Goal: Task Accomplishment & Management: Use online tool/utility

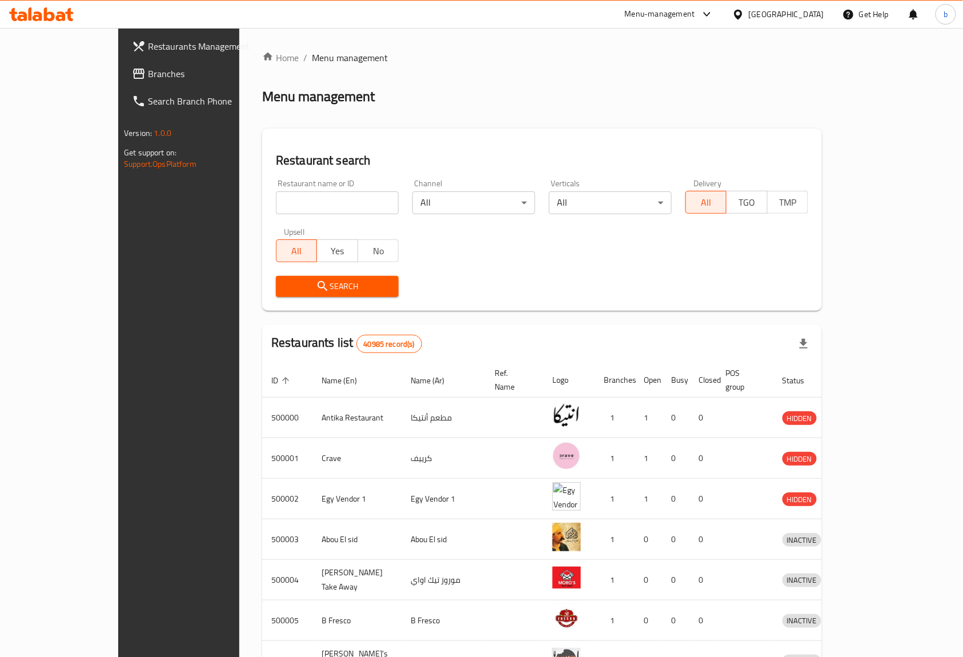
click at [148, 67] on span "Branches" at bounding box center [209, 74] width 122 height 14
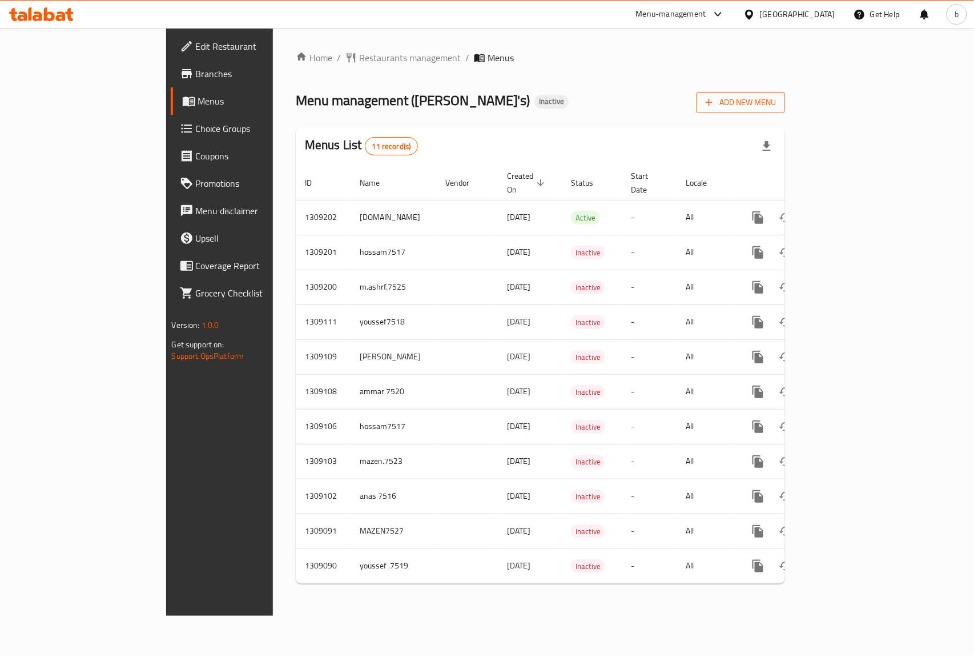
click at [785, 112] on button "Add New Menu" at bounding box center [741, 102] width 89 height 21
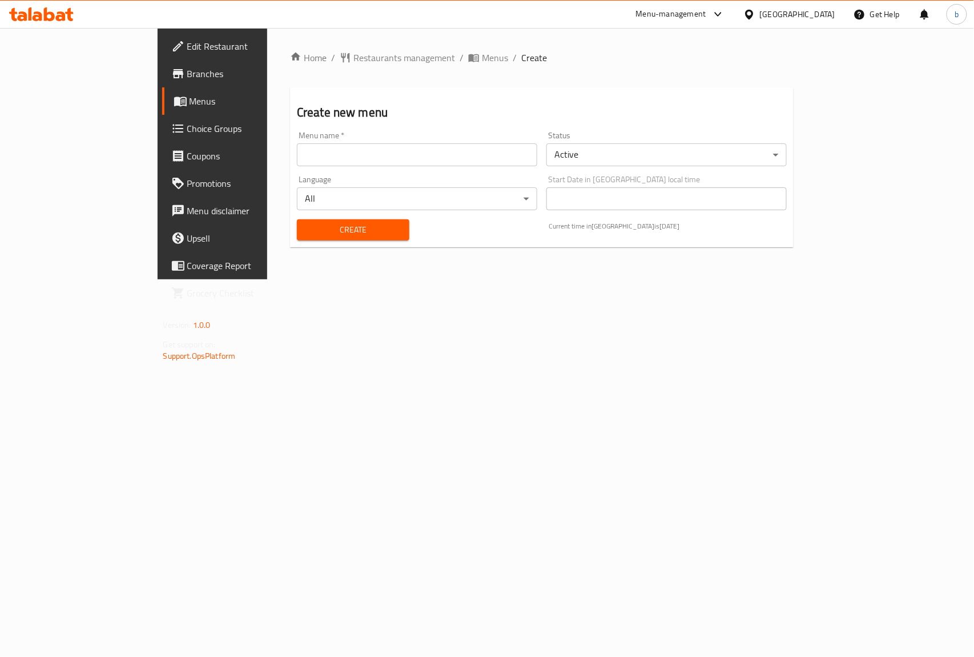
click at [443, 158] on input "text" at bounding box center [417, 154] width 240 height 23
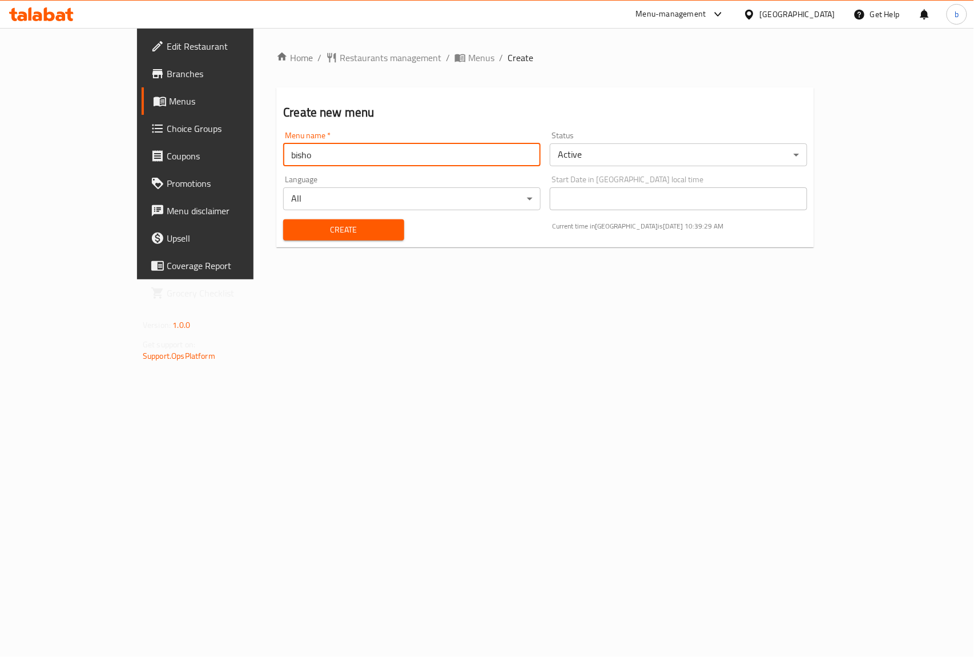
type input "bisho"
click at [451, 279] on div "Home / Restaurants management / Menus / Create Create new menu Menu name   * bi…" at bounding box center [546, 153] width 584 height 251
click at [276, 240] on div "Create" at bounding box center [343, 229] width 134 height 35
click at [352, 229] on span "Create" at bounding box center [343, 230] width 102 height 14
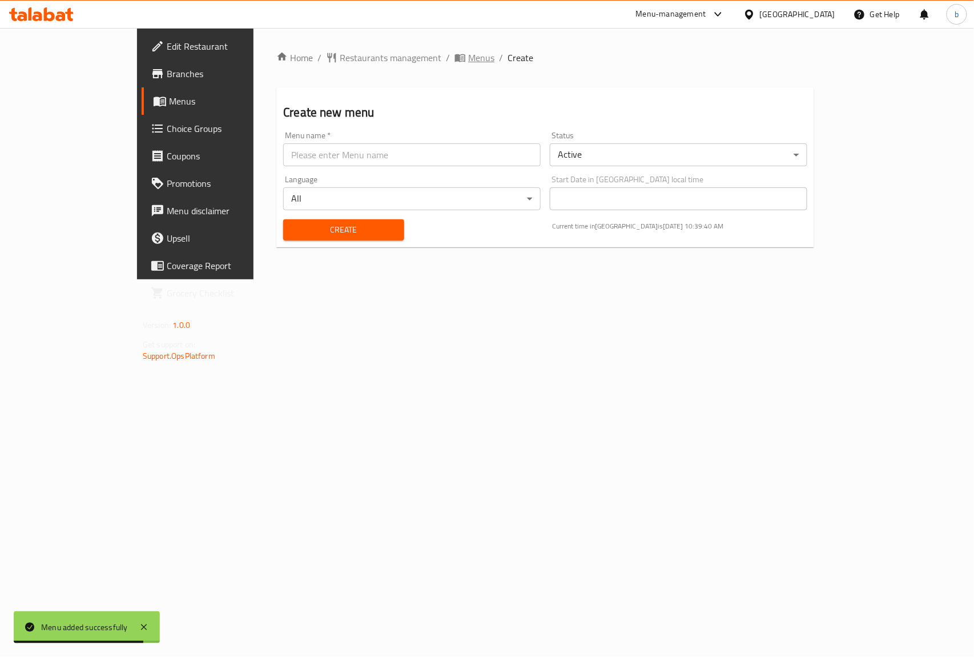
click at [468, 55] on span "Menus" at bounding box center [481, 58] width 26 height 14
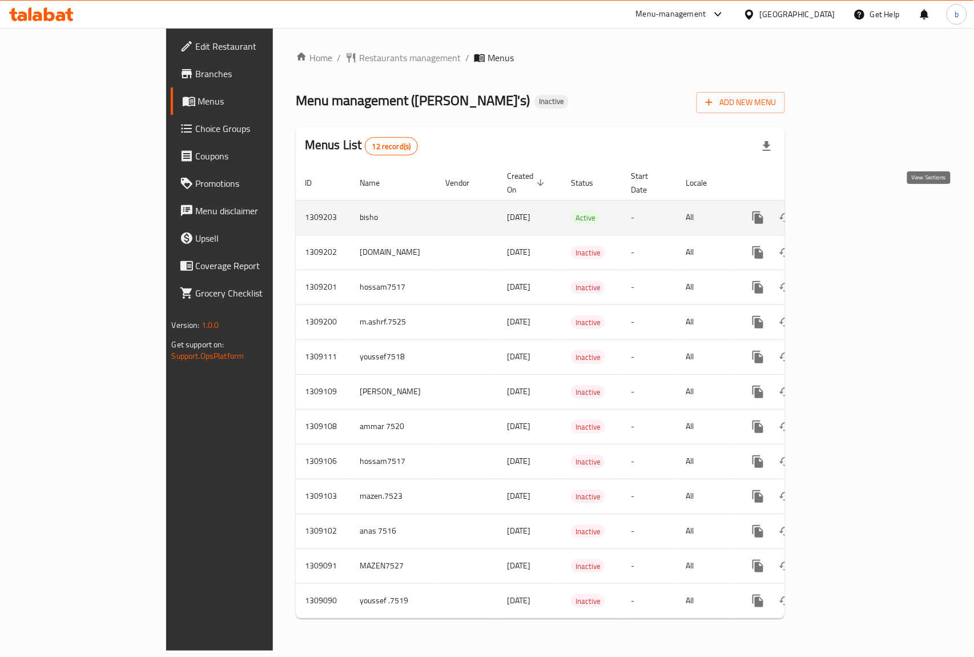
click at [855, 204] on link "enhanced table" at bounding box center [840, 217] width 27 height 27
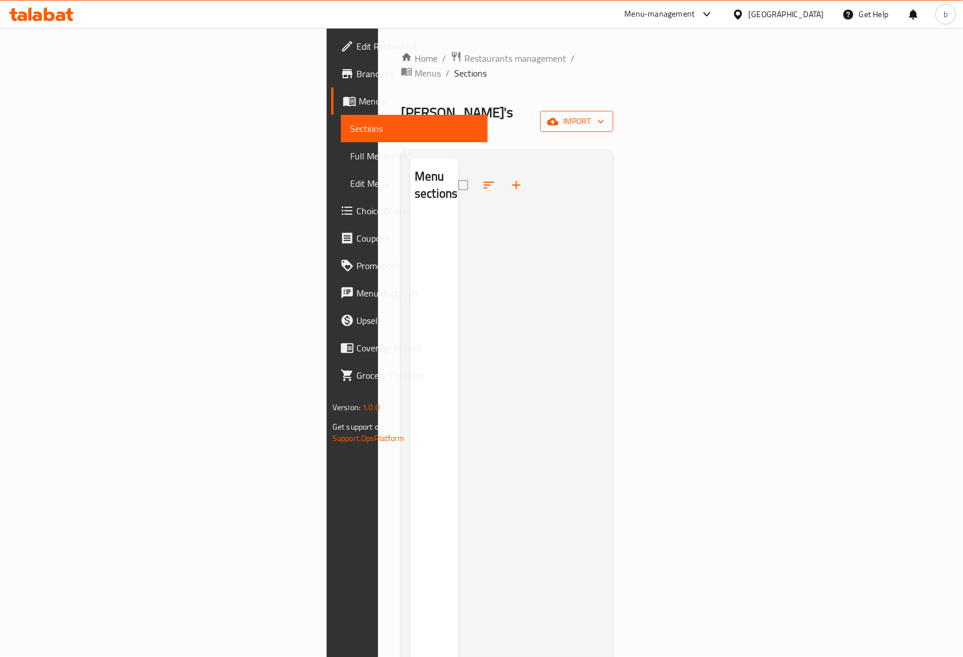
click at [604, 114] on span "import" at bounding box center [576, 121] width 55 height 14
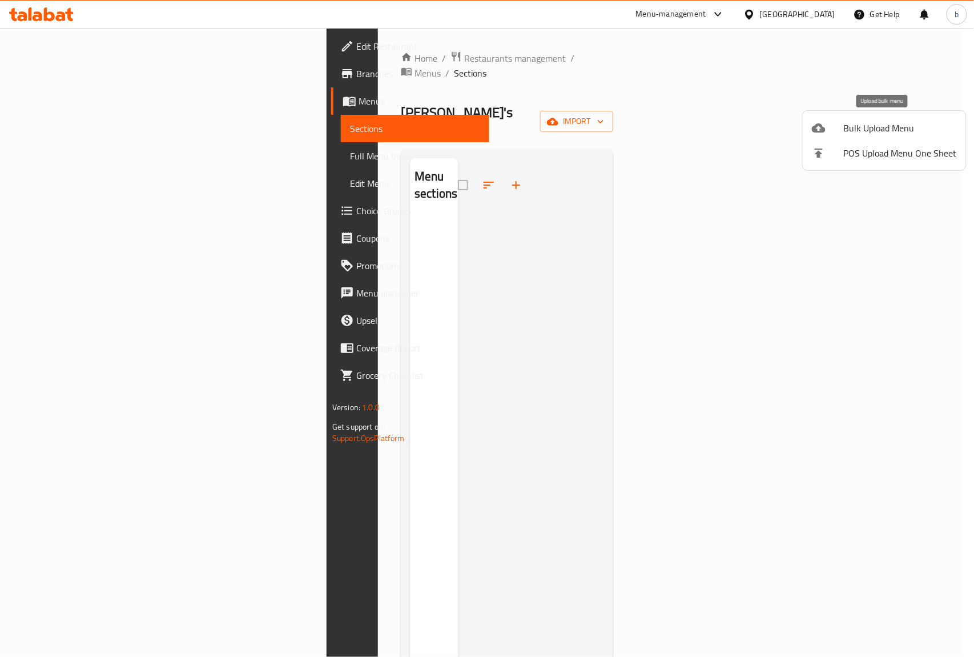
click at [875, 129] on span "Bulk Upload Menu" at bounding box center [900, 128] width 113 height 14
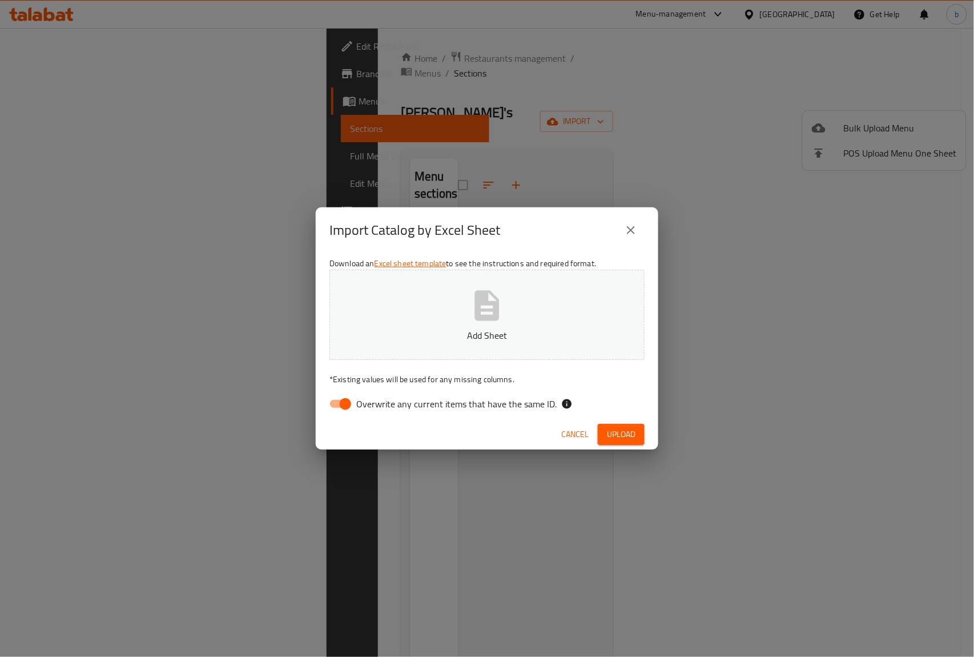
drag, startPoint x: 345, startPoint y: 404, endPoint x: 368, endPoint y: 375, distance: 37.8
click at [344, 404] on input "Overwrite any current items that have the same ID." at bounding box center [345, 404] width 65 height 22
checkbox input "false"
click at [430, 318] on button "Add Sheet" at bounding box center [487, 315] width 315 height 90
click at [605, 431] on button "Upload" at bounding box center [621, 434] width 47 height 21
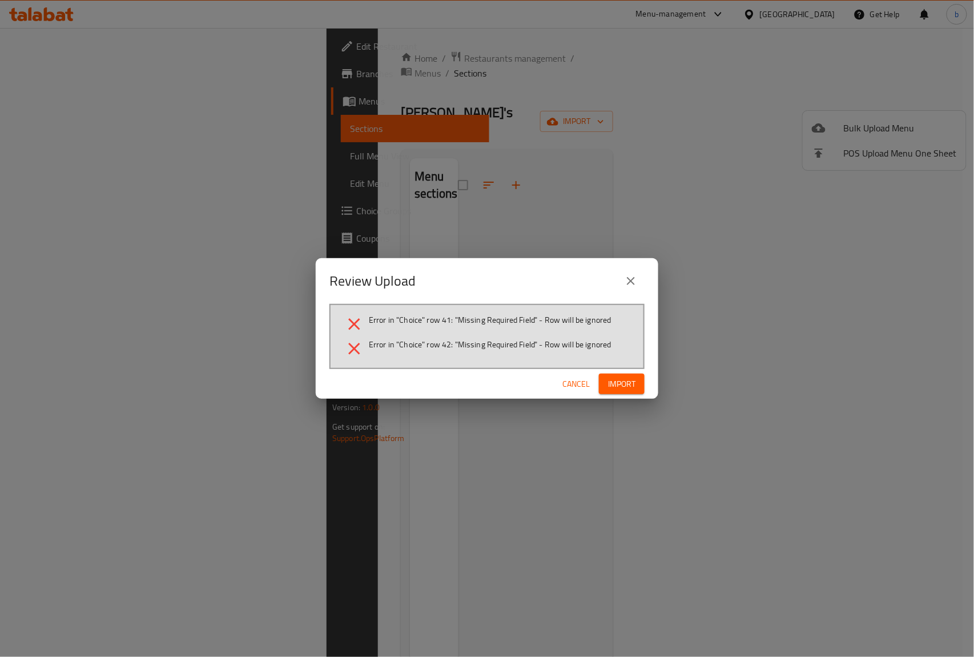
click at [631, 279] on icon "close" at bounding box center [631, 281] width 14 height 14
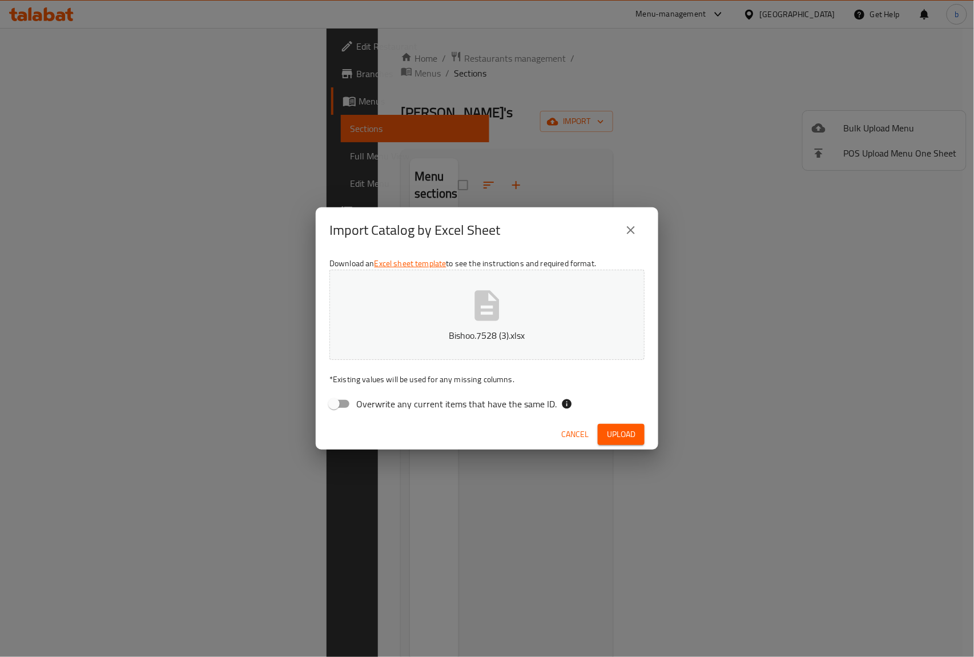
click at [516, 293] on button "Bishoo.7528 (3).xlsx" at bounding box center [487, 315] width 315 height 90
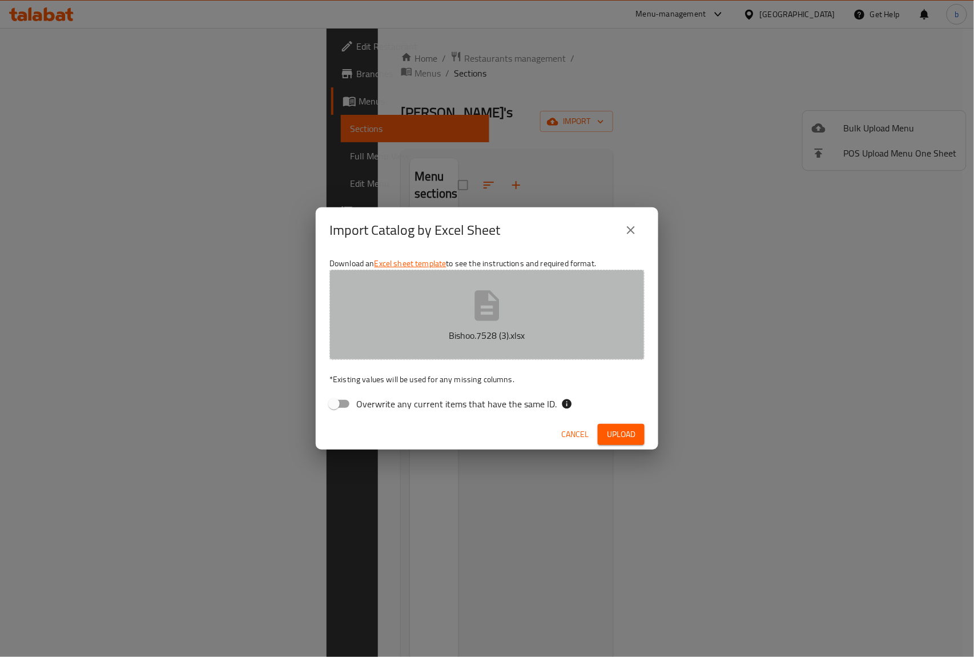
click at [430, 280] on button "Bishoo.7528 (3).xlsx" at bounding box center [487, 315] width 315 height 90
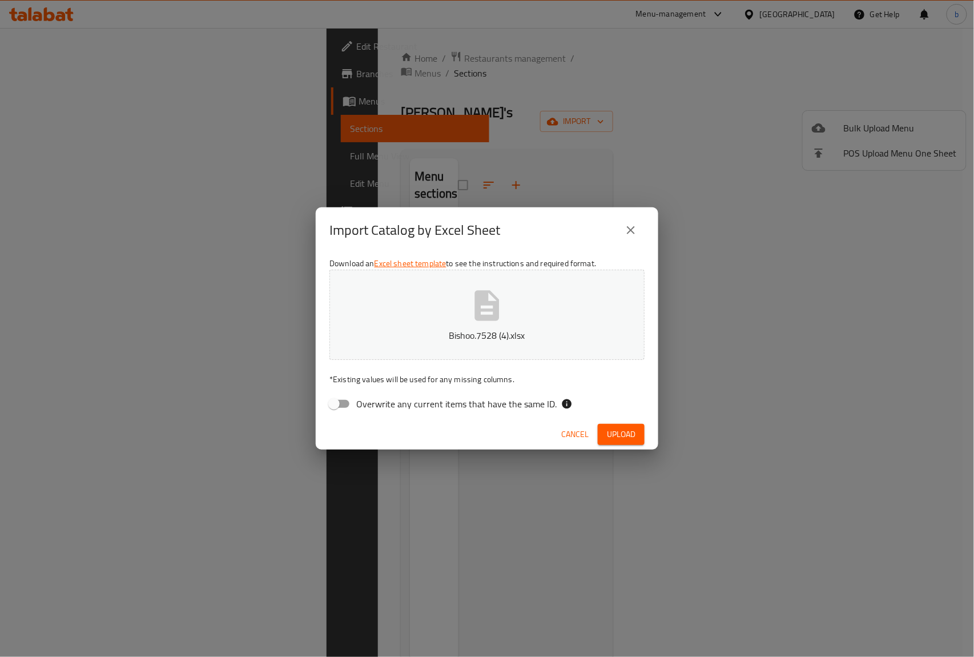
click at [629, 428] on span "Upload" at bounding box center [621, 434] width 29 height 14
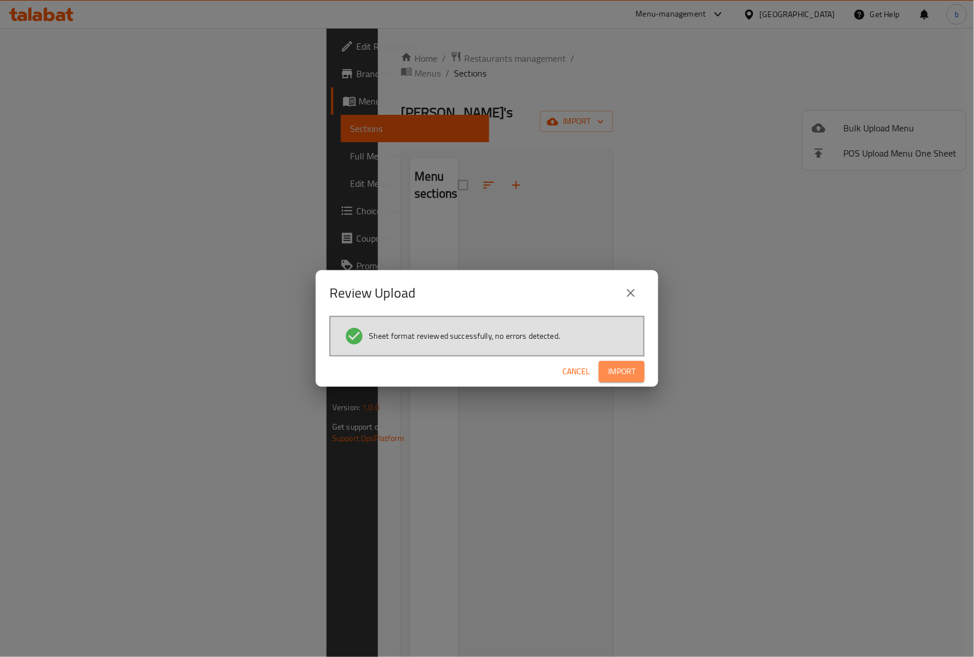
click at [628, 370] on span "Import" at bounding box center [621, 371] width 27 height 14
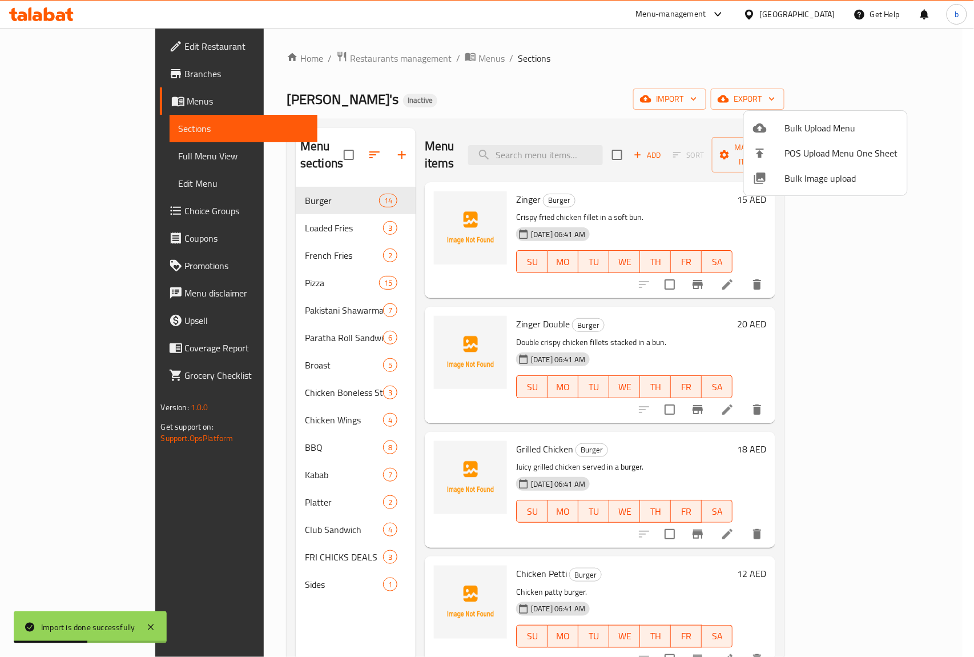
click at [55, 157] on div at bounding box center [487, 328] width 974 height 657
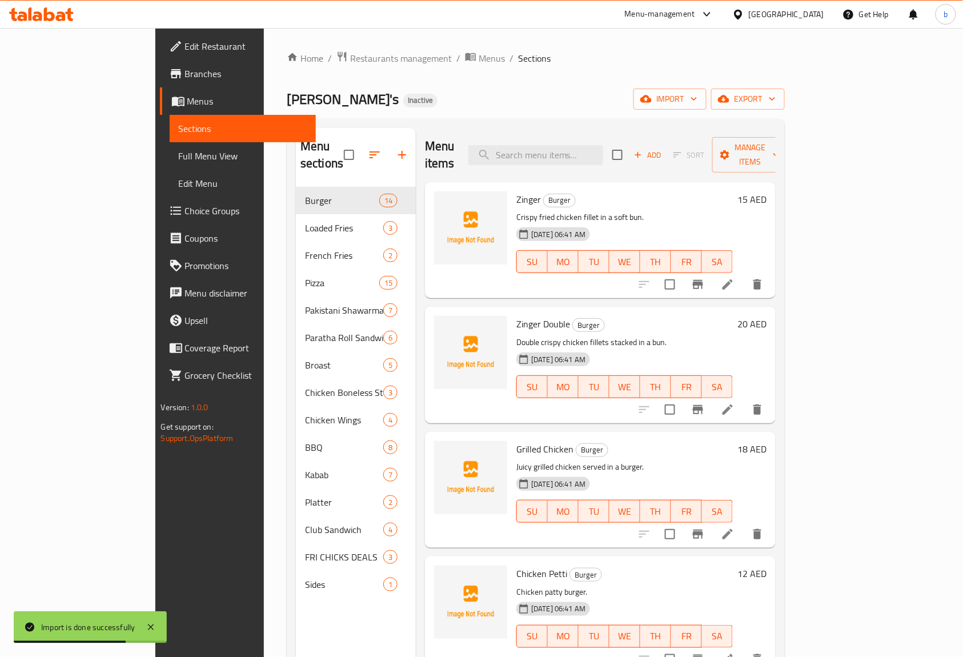
click at [179, 157] on span "Full Menu View" at bounding box center [243, 156] width 129 height 14
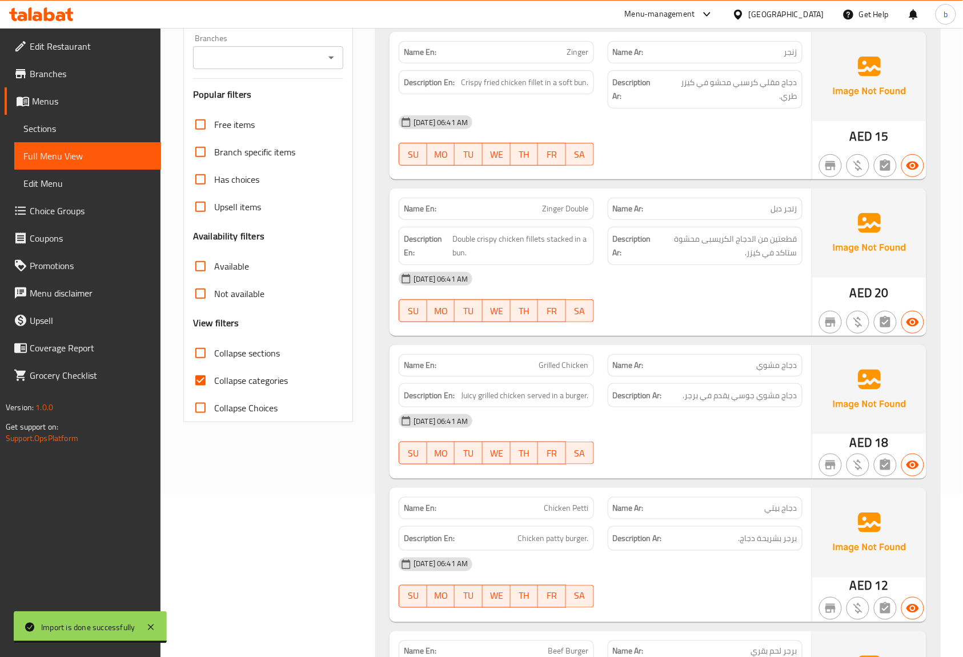
scroll to position [304, 0]
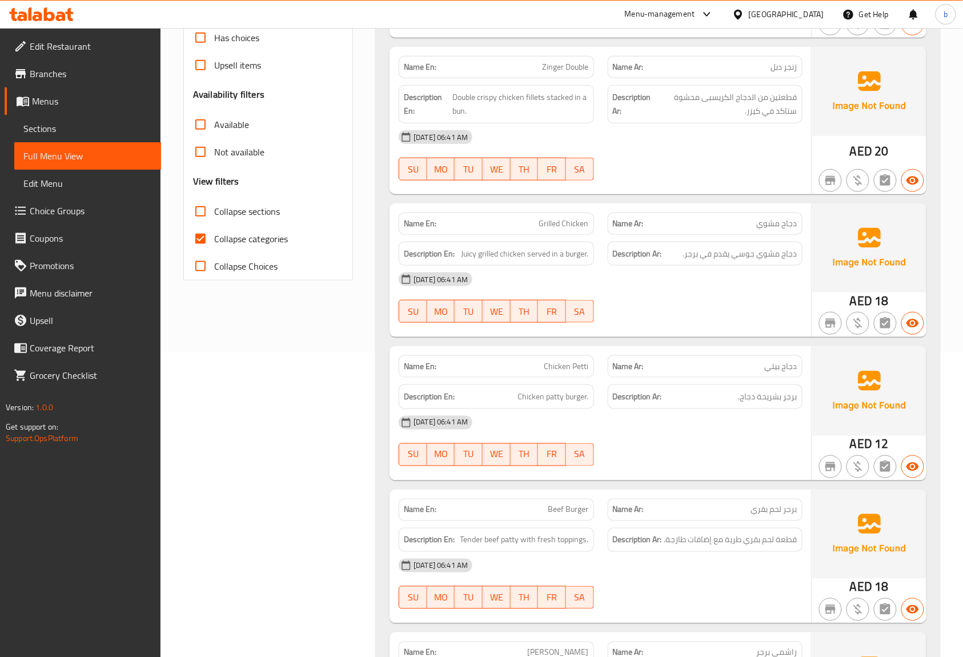
click at [200, 234] on input "Collapse categories" at bounding box center [200, 238] width 27 height 27
checkbox input "false"
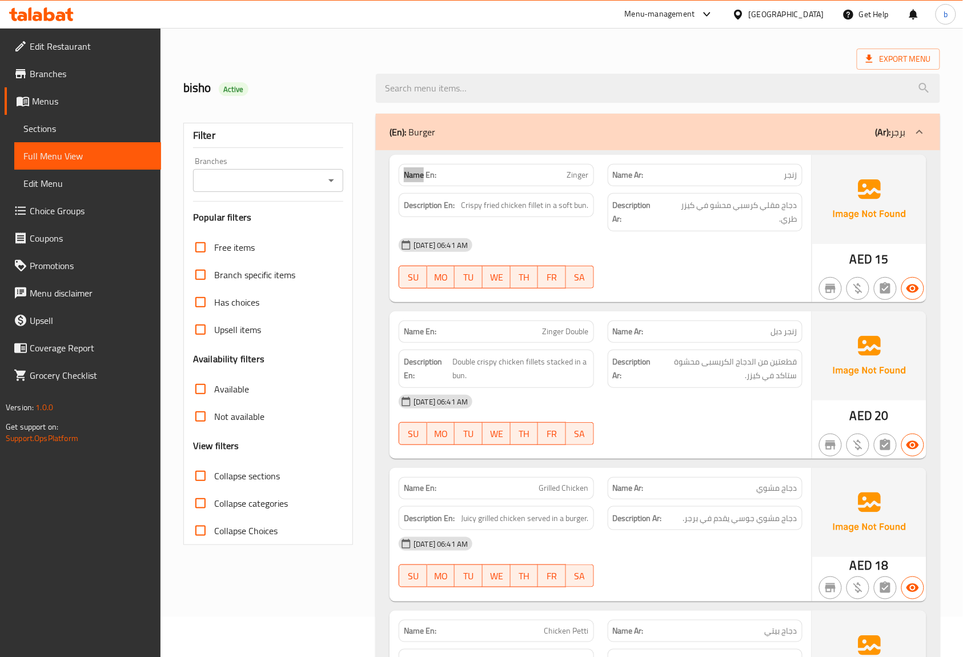
scroll to position [0, 0]
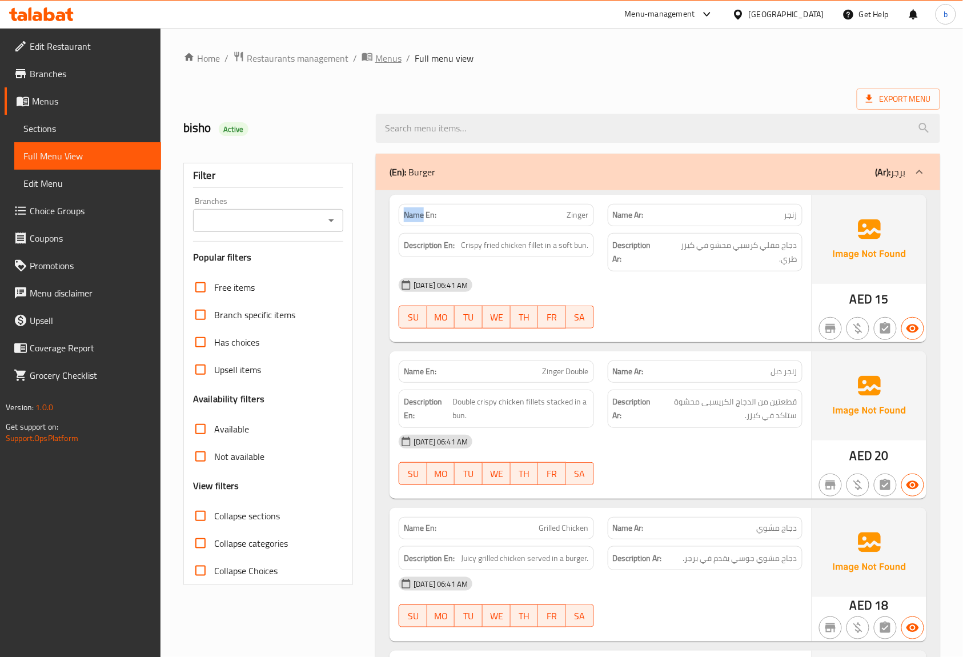
click at [373, 60] on span "breadcrumb" at bounding box center [369, 58] width 14 height 15
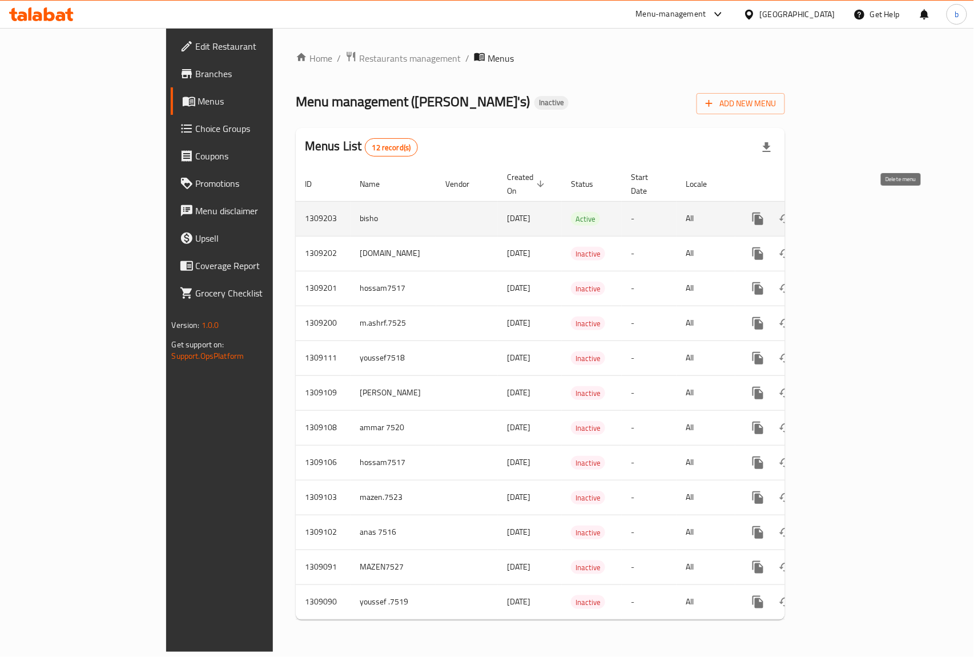
click at [820, 212] on icon "enhanced table" at bounding box center [814, 219] width 14 height 14
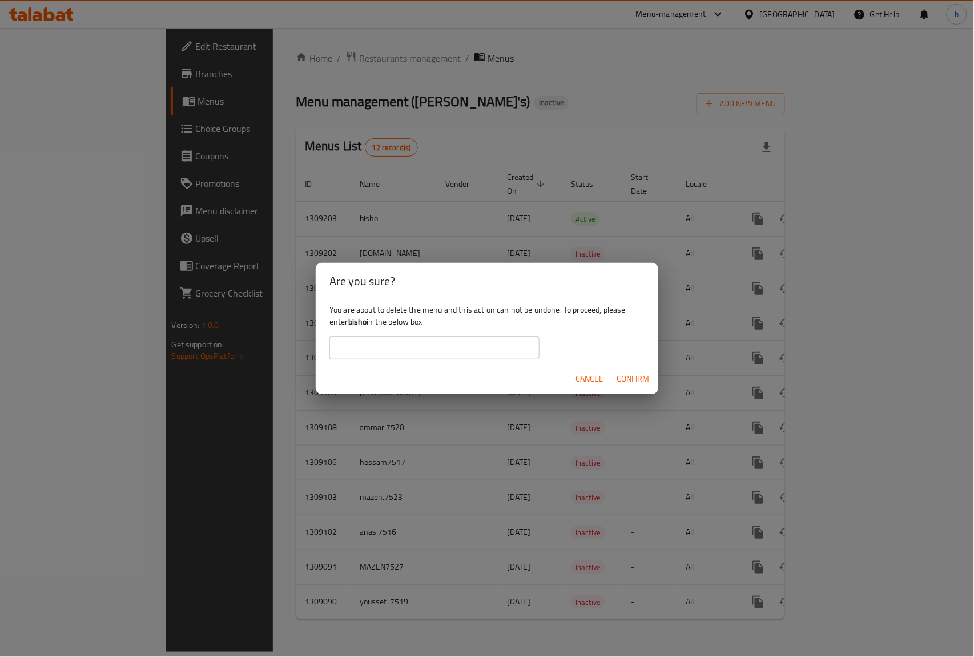
click at [428, 348] on input "text" at bounding box center [435, 347] width 210 height 23
type input "bisho"
click at [633, 373] on span "Confirm" at bounding box center [633, 379] width 33 height 14
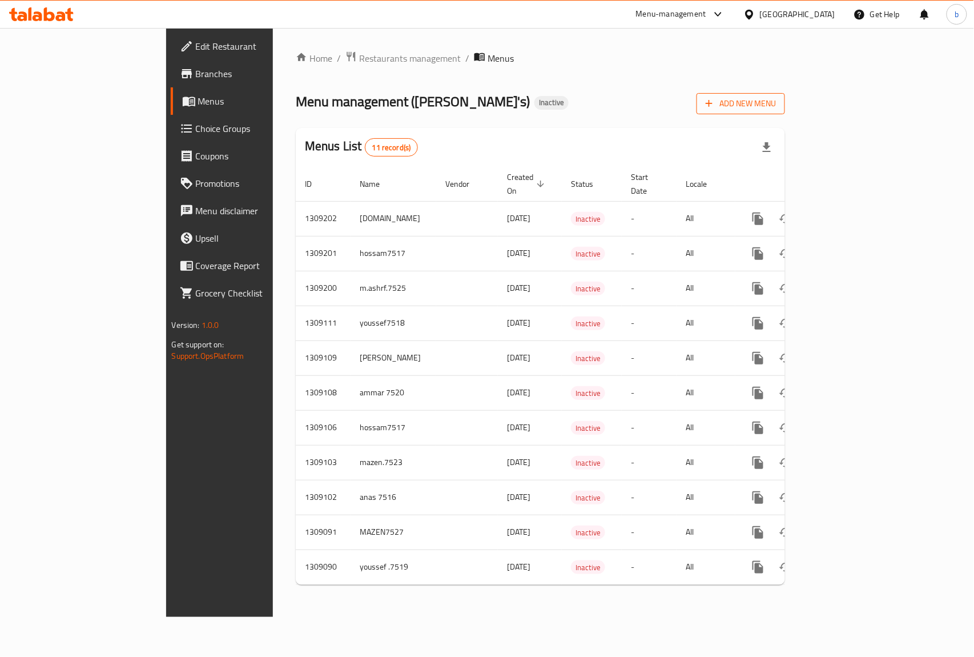
click at [776, 106] on span "Add New Menu" at bounding box center [741, 104] width 70 height 14
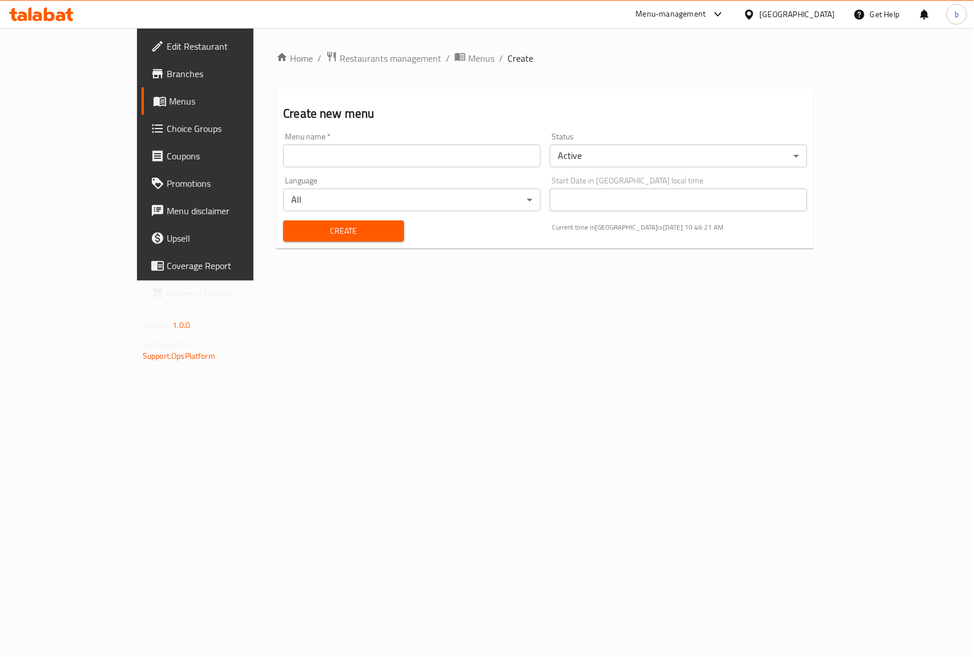
click at [284, 154] on input "text" at bounding box center [412, 156] width 258 height 23
type input "bisho"
click at [310, 231] on span "Create" at bounding box center [343, 231] width 102 height 14
click at [468, 55] on span "Menus" at bounding box center [481, 58] width 26 height 14
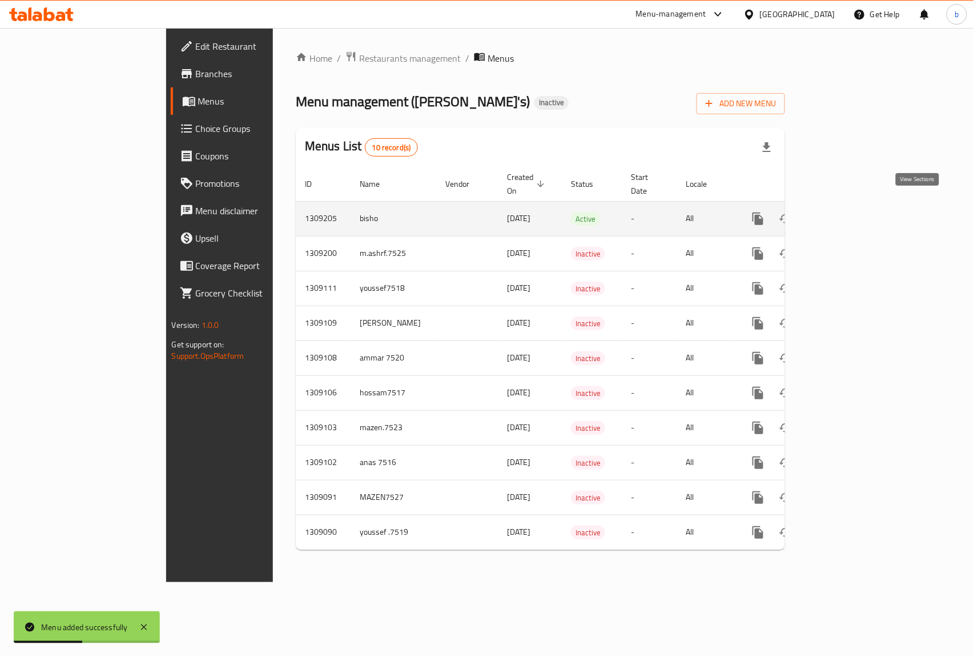
click at [846, 214] on icon "enhanced table" at bounding box center [841, 219] width 10 height 10
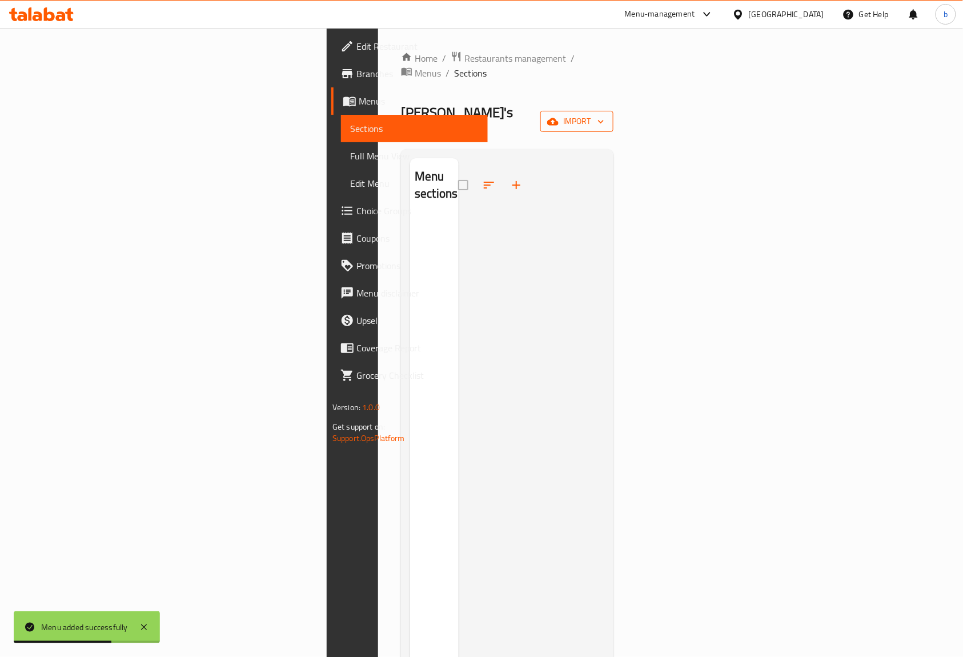
click at [604, 114] on span "import" at bounding box center [576, 121] width 55 height 14
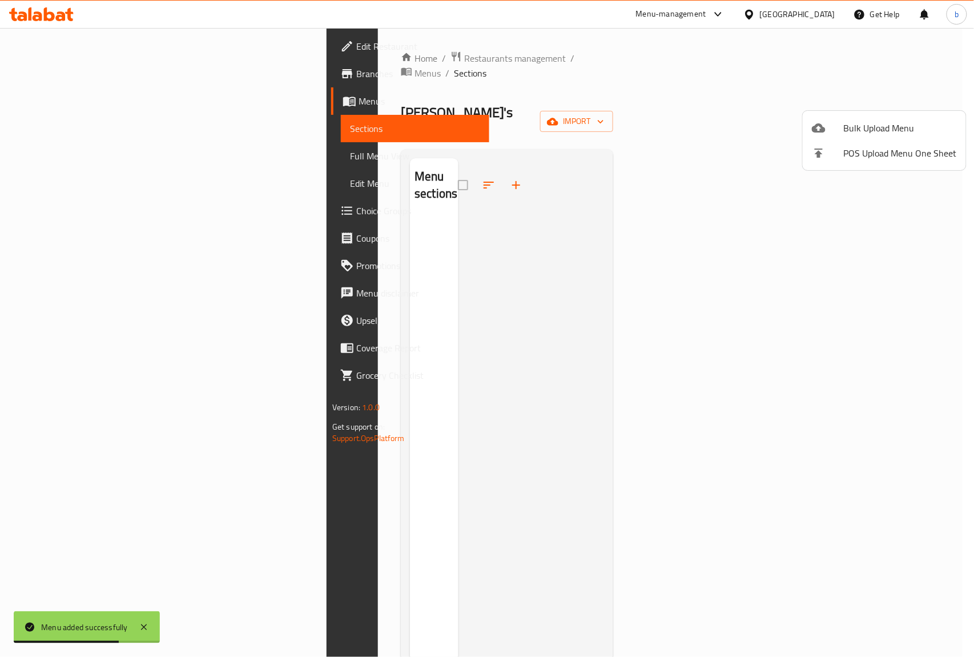
click at [544, 119] on div at bounding box center [487, 328] width 974 height 657
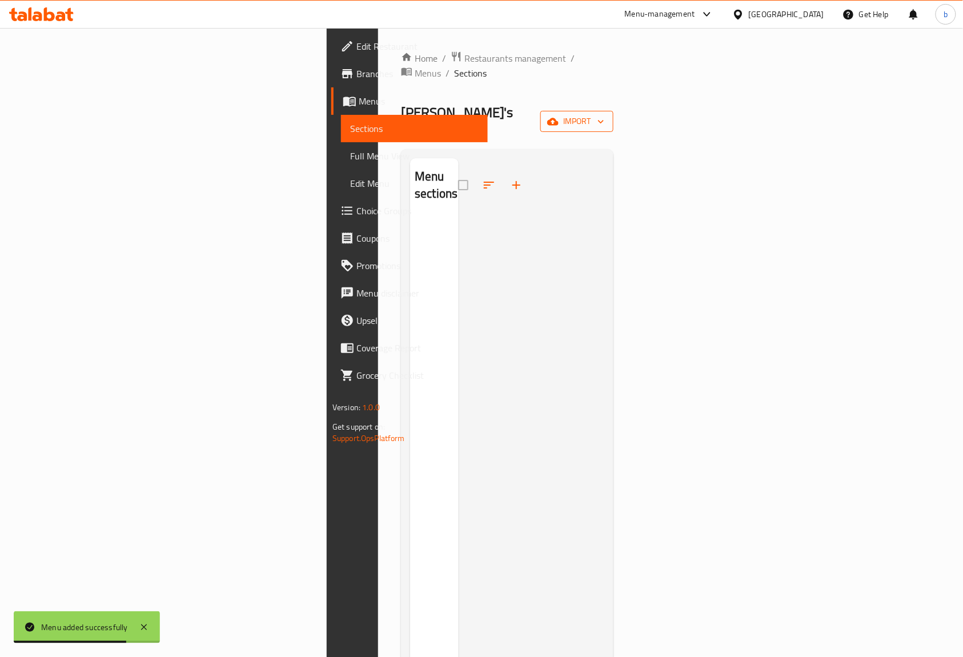
click at [604, 114] on span "import" at bounding box center [576, 121] width 55 height 14
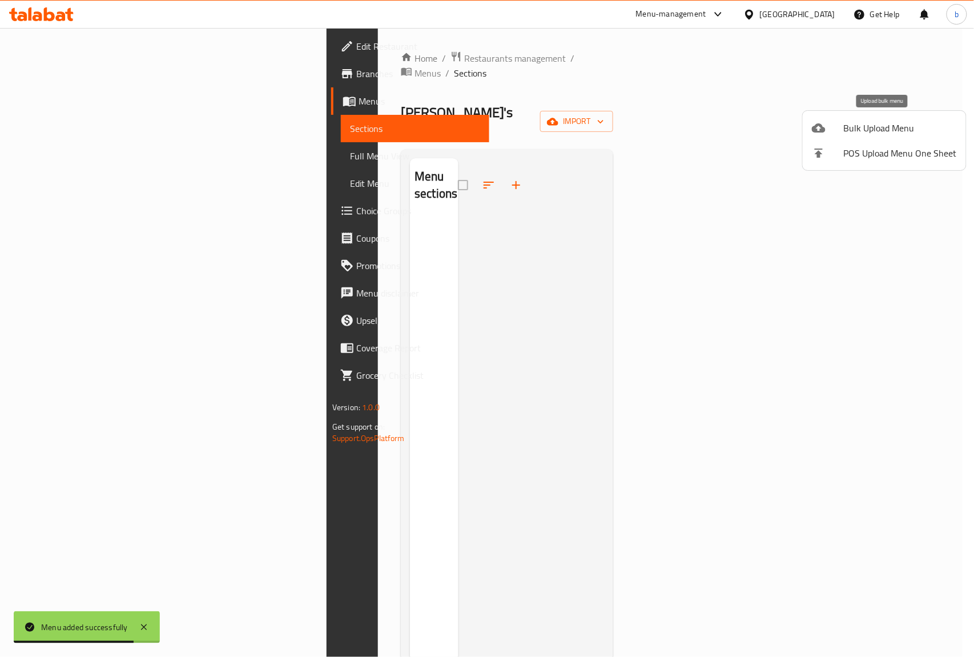
click at [914, 129] on span "Bulk Upload Menu" at bounding box center [900, 128] width 113 height 14
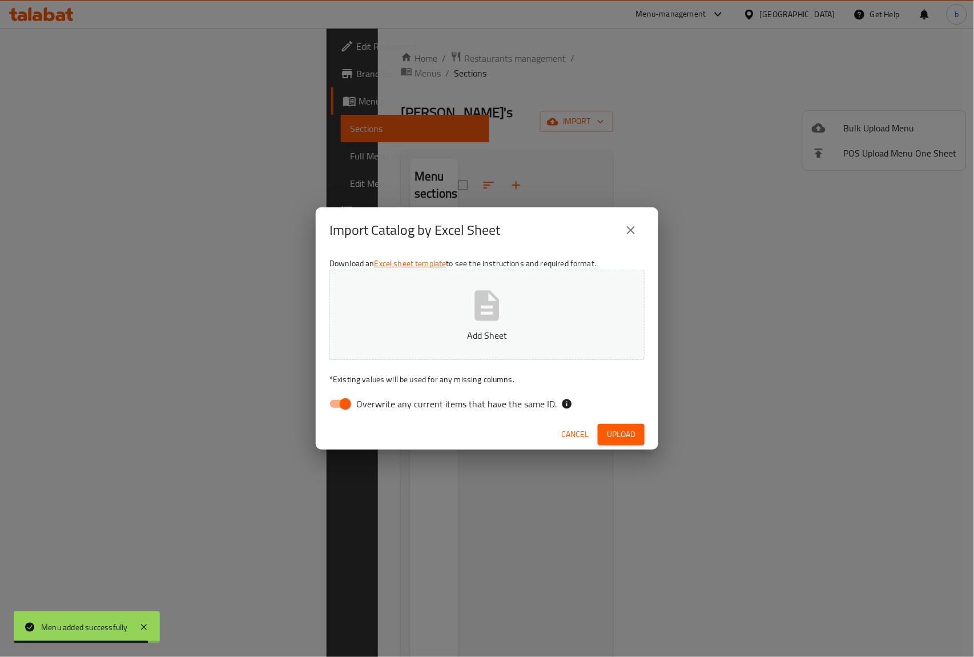
click at [331, 406] on input "Overwrite any current items that have the same ID." at bounding box center [345, 404] width 65 height 22
checkbox input "false"
click at [419, 325] on button "Add Sheet" at bounding box center [487, 315] width 315 height 90
click at [522, 281] on button "Add Sheet" at bounding box center [487, 315] width 315 height 90
click at [625, 424] on button "Upload" at bounding box center [621, 434] width 47 height 21
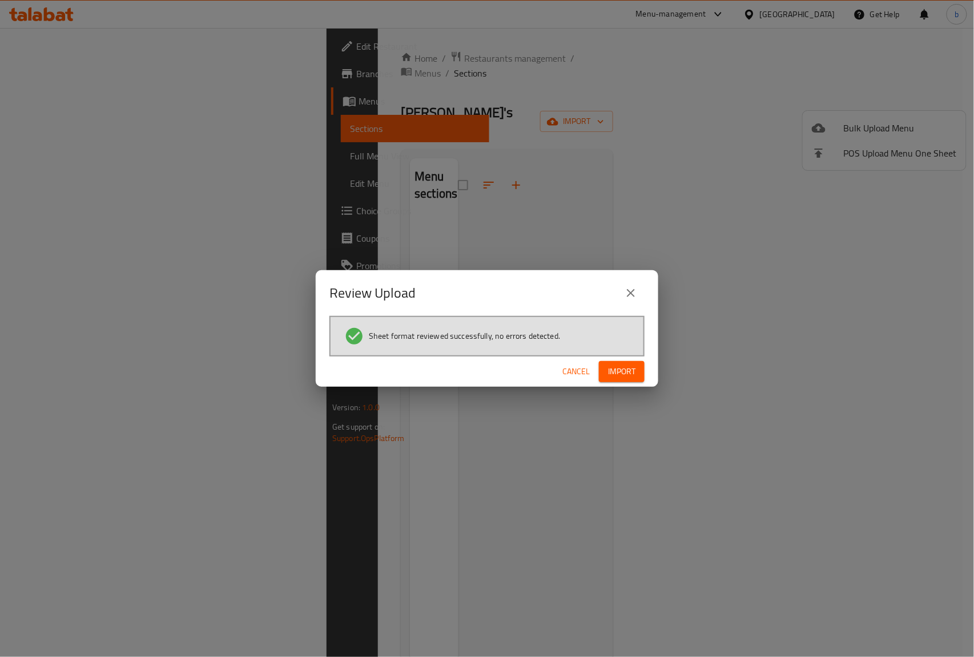
click at [627, 375] on span "Import" at bounding box center [621, 371] width 27 height 14
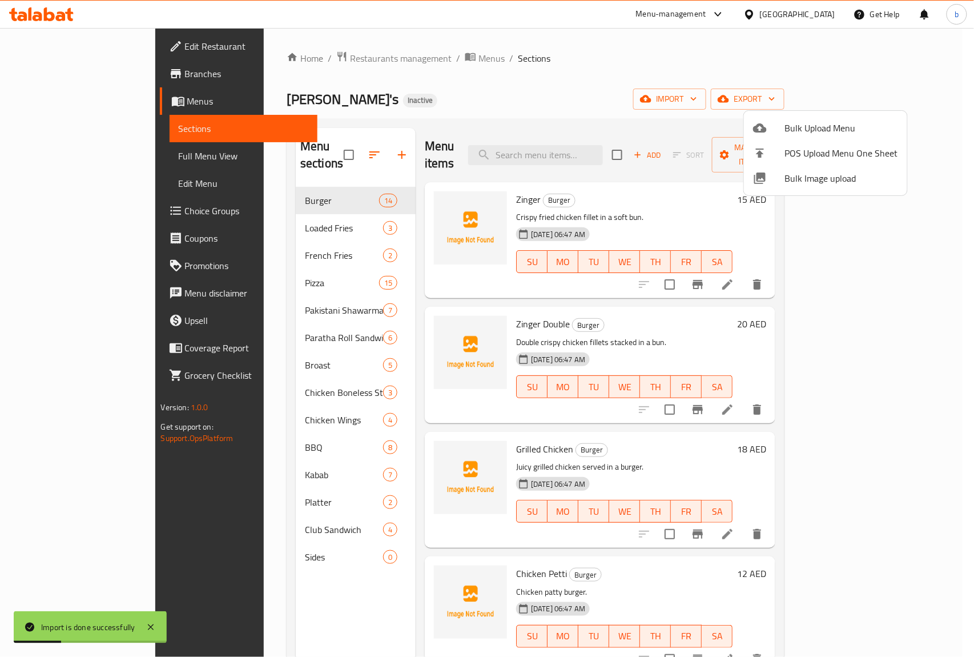
click at [857, 290] on div at bounding box center [487, 328] width 974 height 657
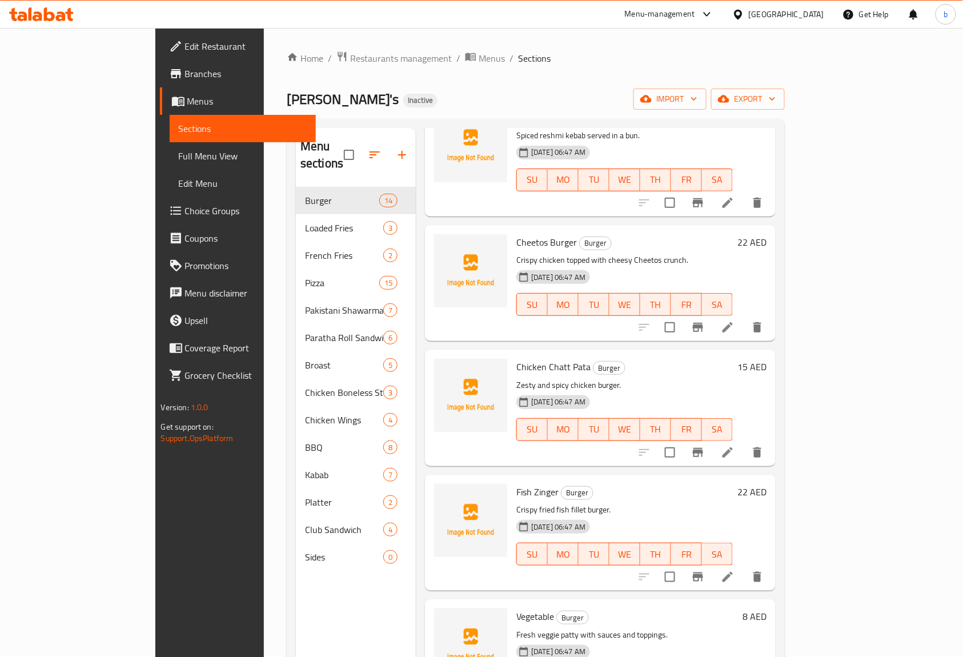
scroll to position [661, 0]
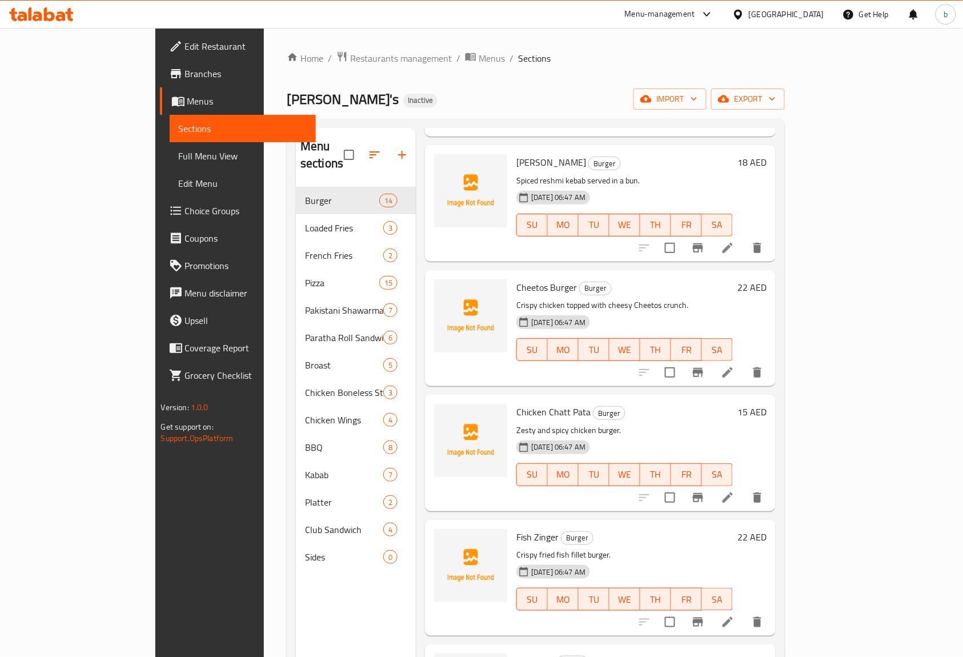
click at [179, 158] on span "Full Menu View" at bounding box center [243, 156] width 129 height 14
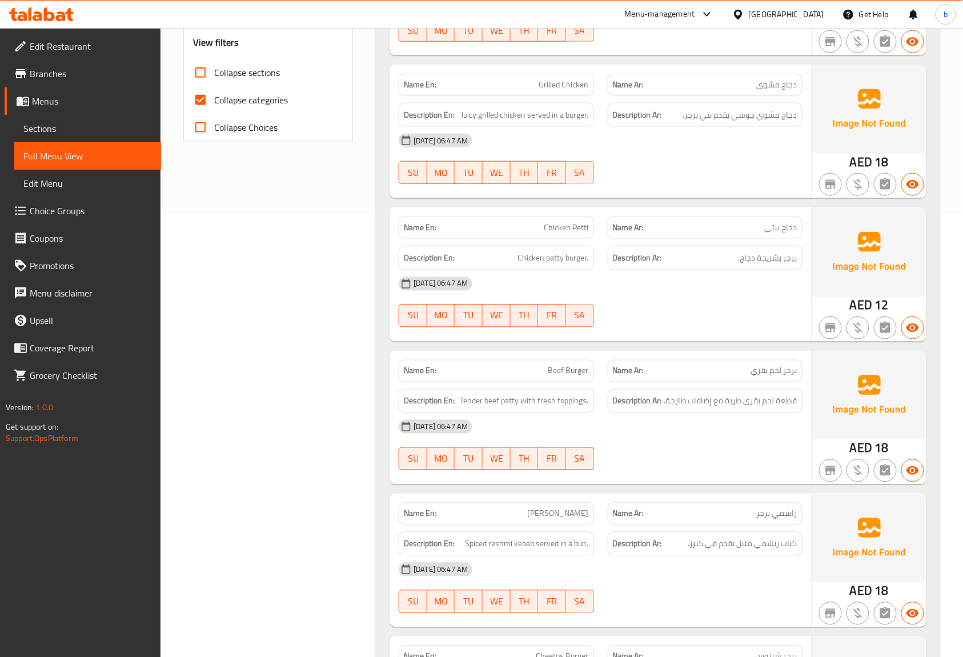
scroll to position [228, 0]
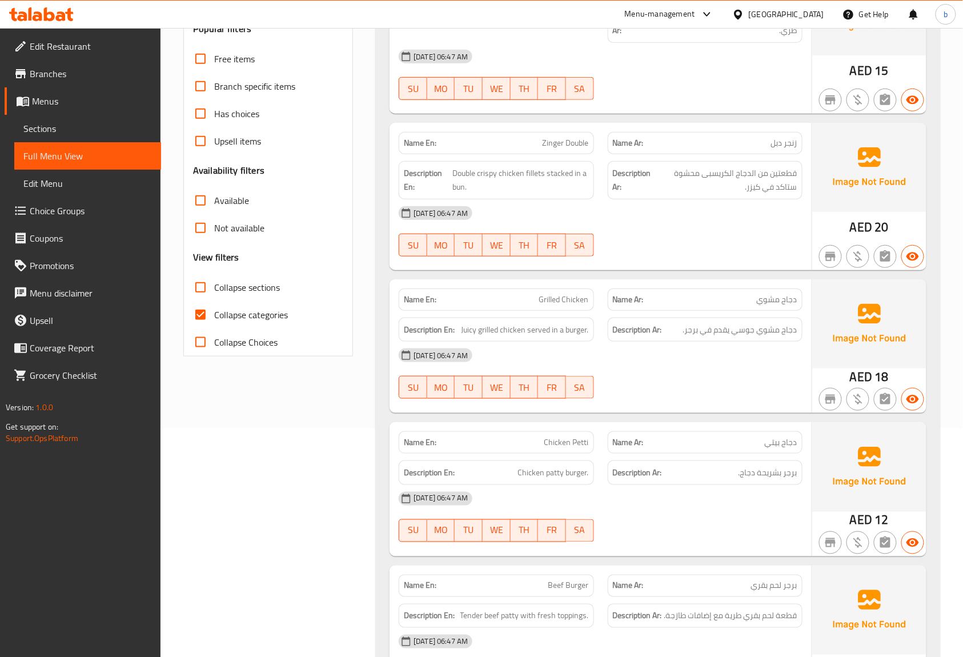
click at [207, 315] on input "Collapse categories" at bounding box center [200, 314] width 27 height 27
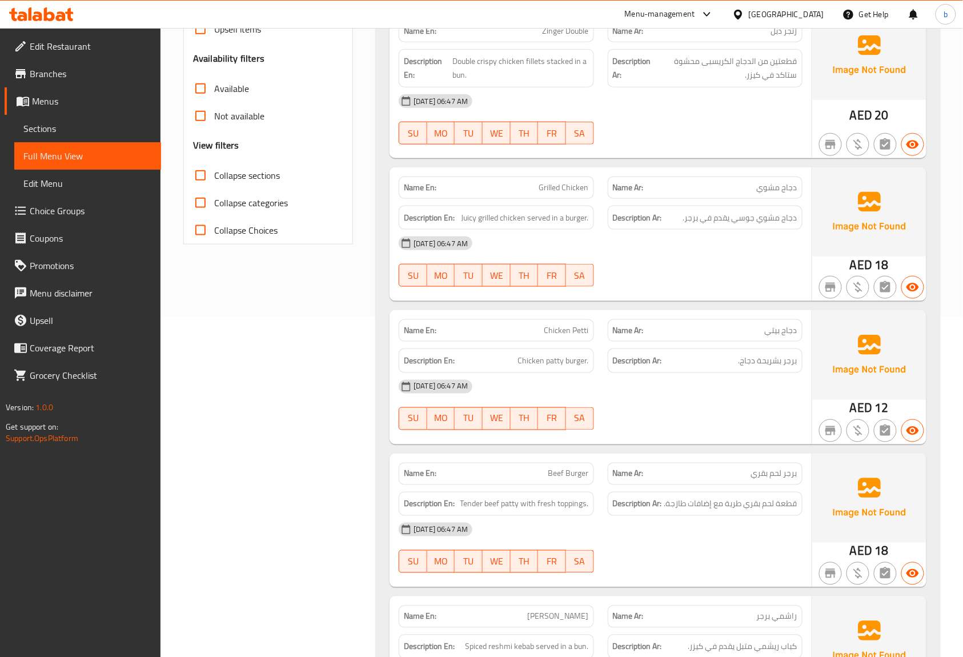
scroll to position [224, 0]
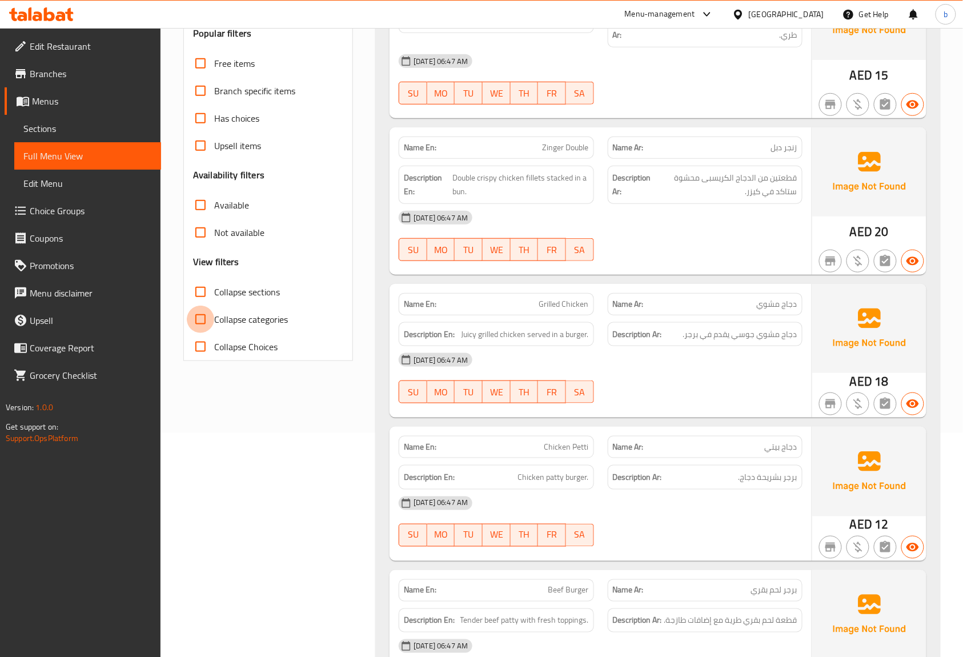
click at [195, 320] on input "Collapse categories" at bounding box center [200, 319] width 27 height 27
checkbox input "true"
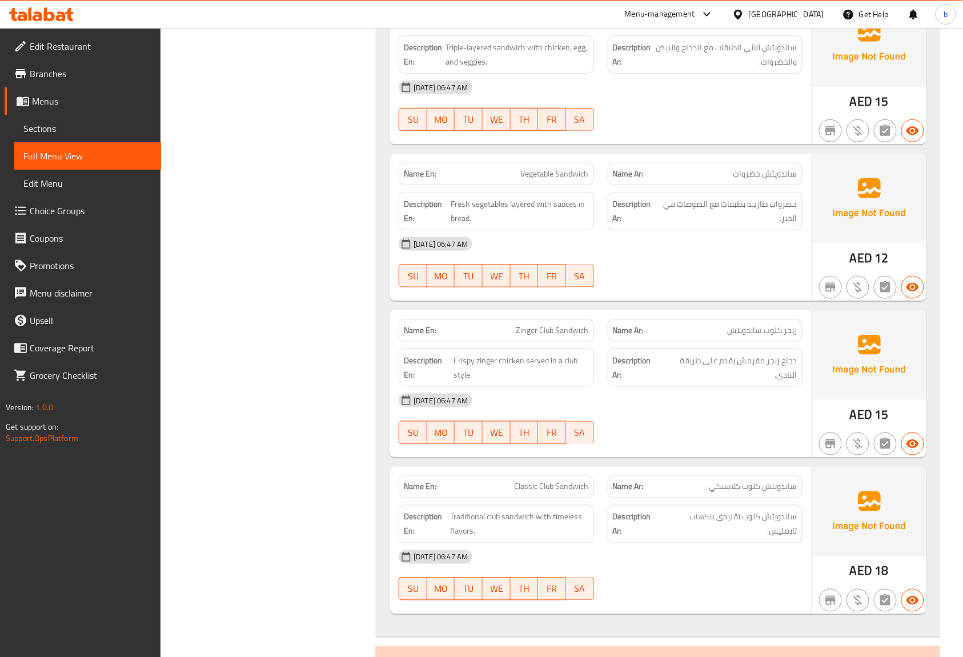
scroll to position [13307, 0]
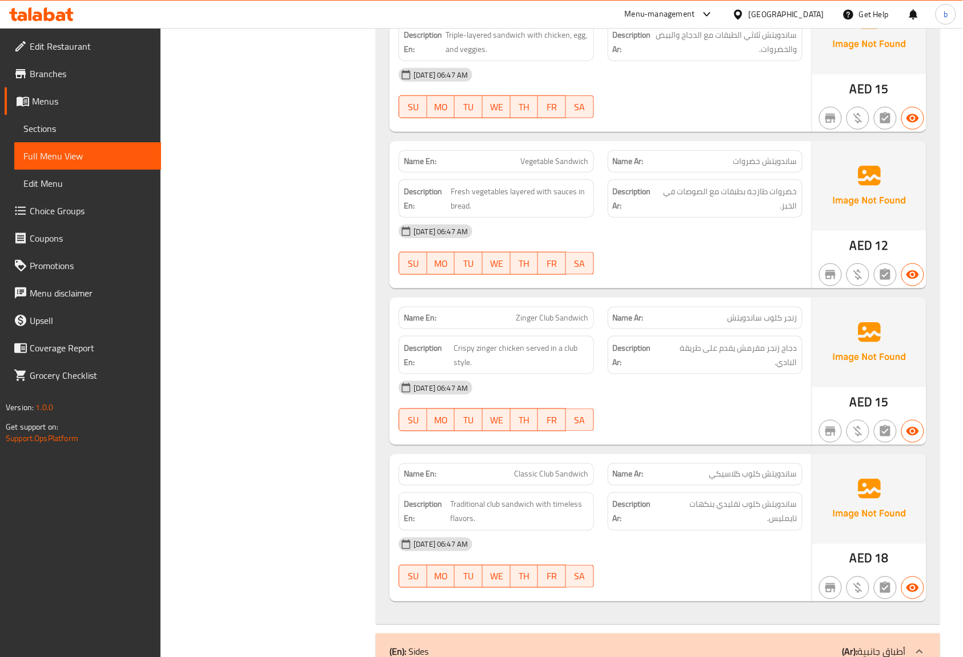
scroll to position [13307, 0]
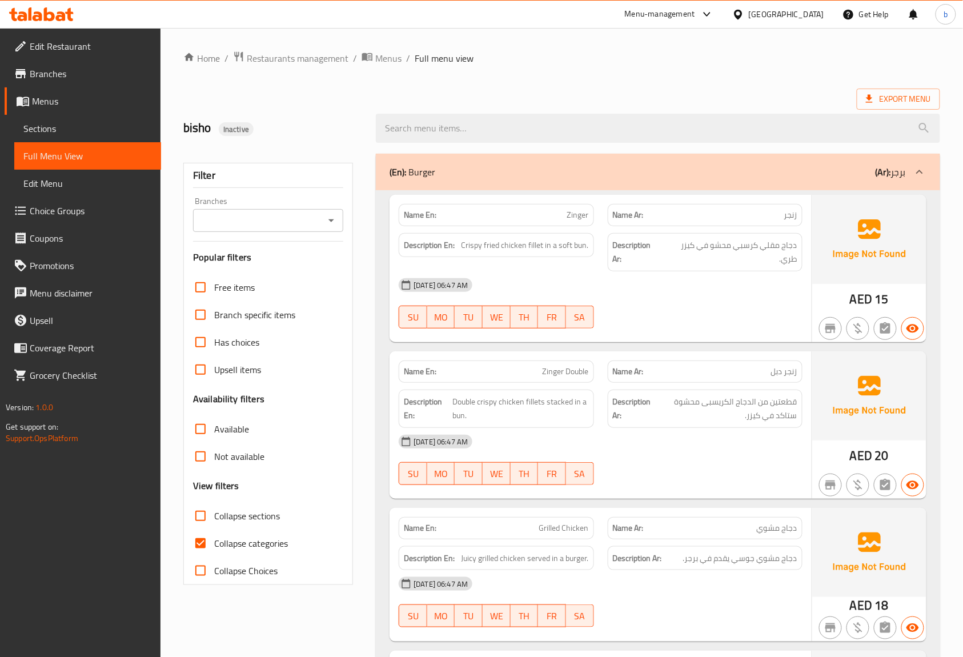
click at [28, 206] on span at bounding box center [22, 211] width 16 height 14
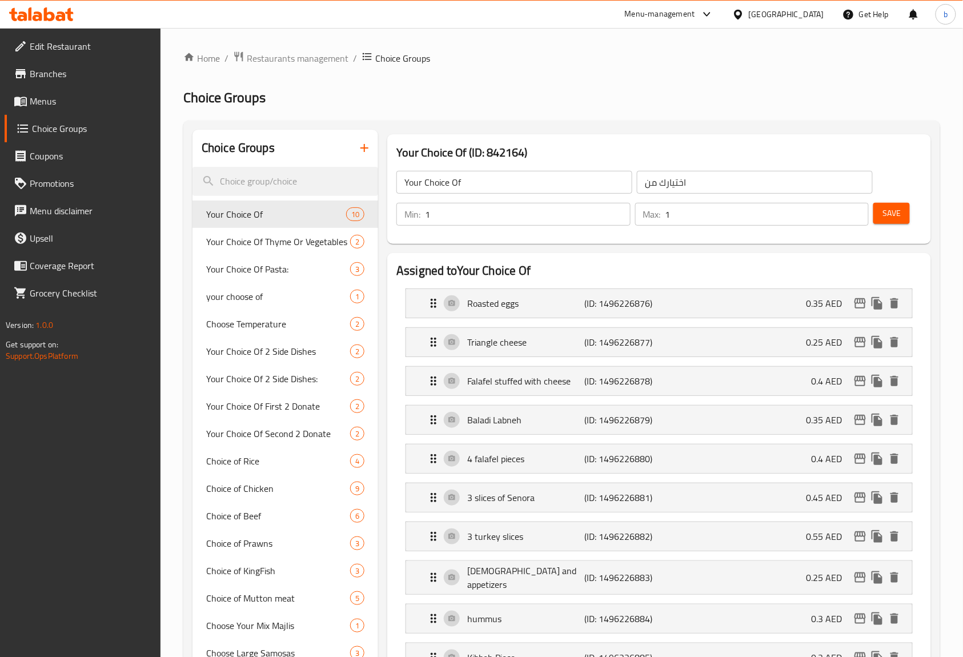
click at [59, 104] on span "Menus" at bounding box center [91, 101] width 122 height 14
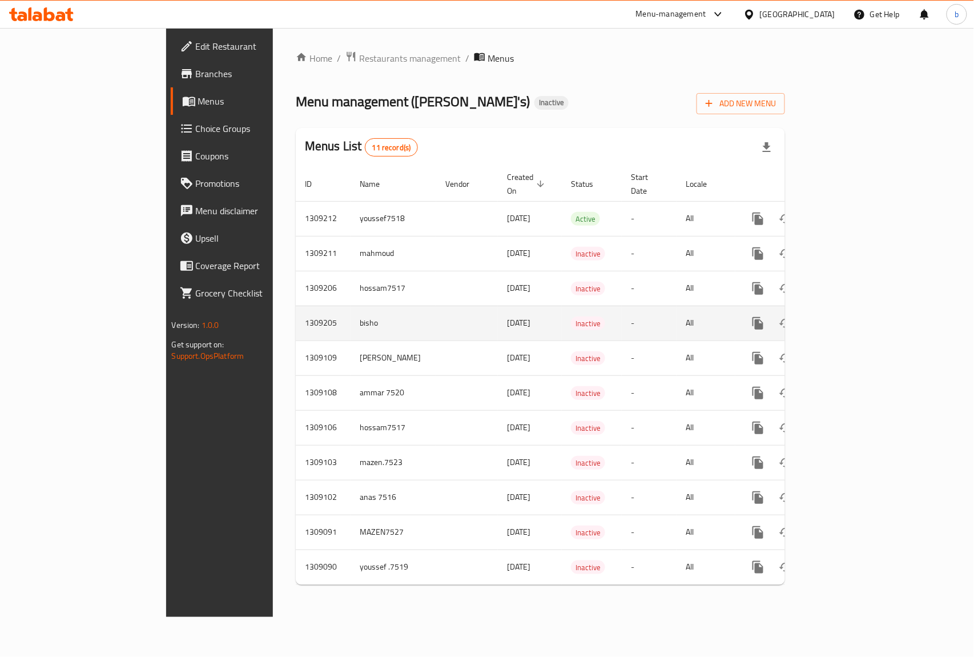
click at [436, 311] on td "enhanced table" at bounding box center [467, 323] width 62 height 35
click at [848, 316] on icon "enhanced table" at bounding box center [841, 323] width 14 height 14
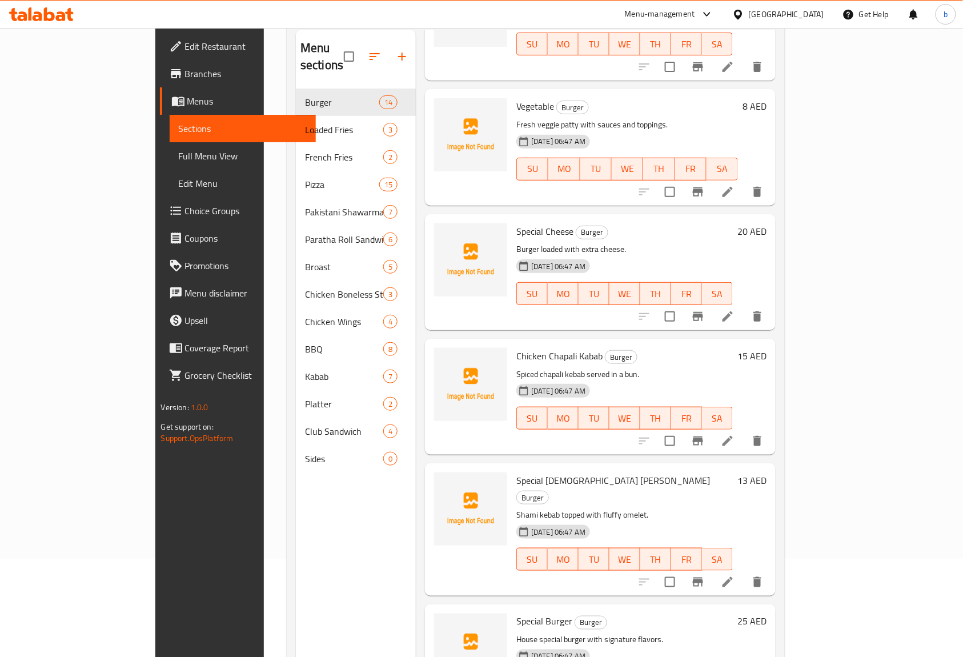
scroll to position [161, 0]
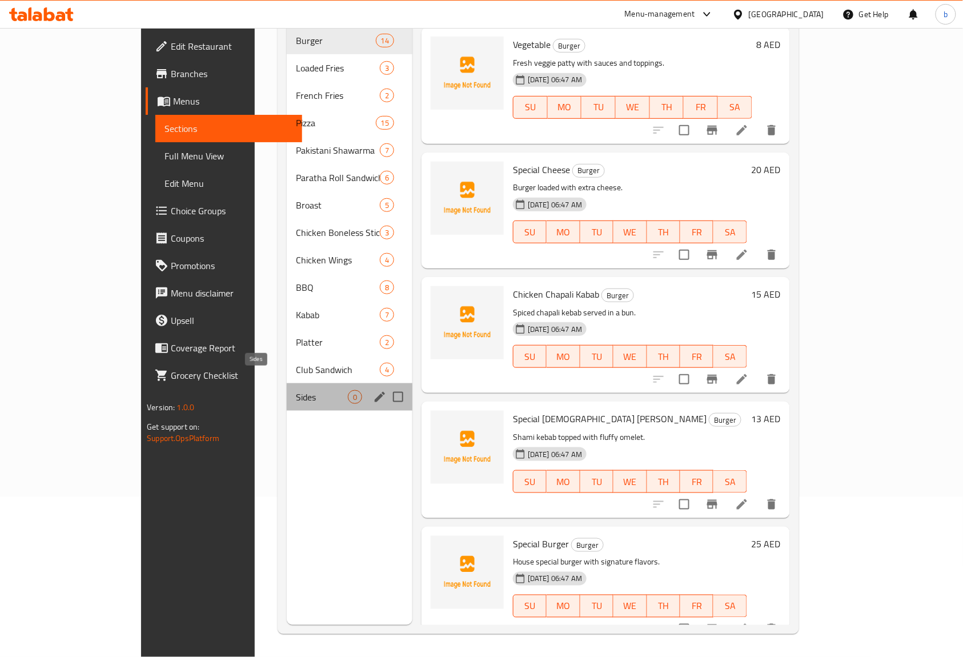
click at [296, 390] on span "Sides" at bounding box center [322, 397] width 52 height 14
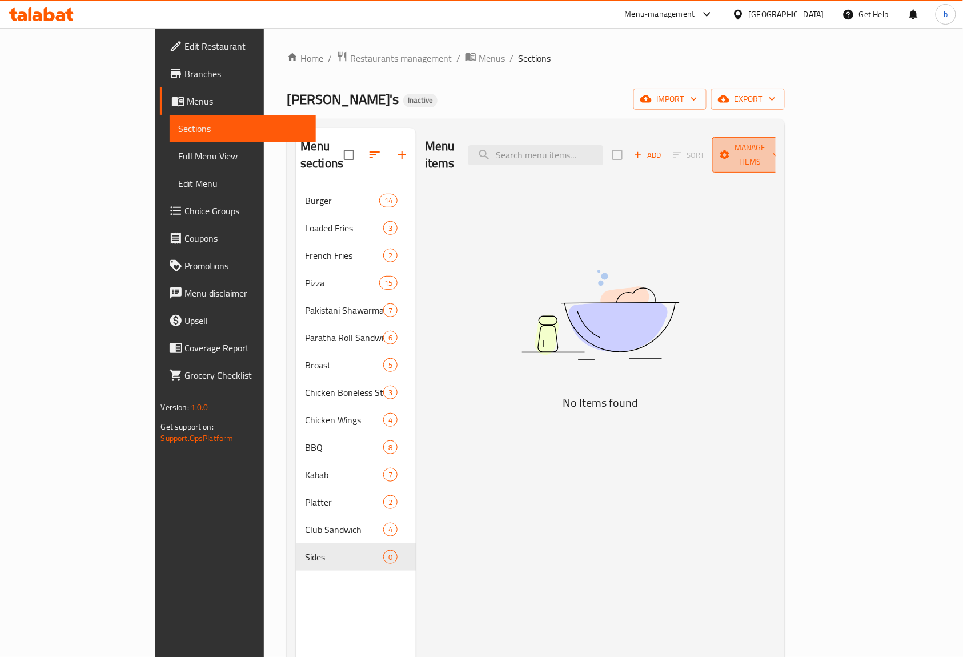
click at [780, 151] on span "Manage items" at bounding box center [750, 155] width 58 height 29
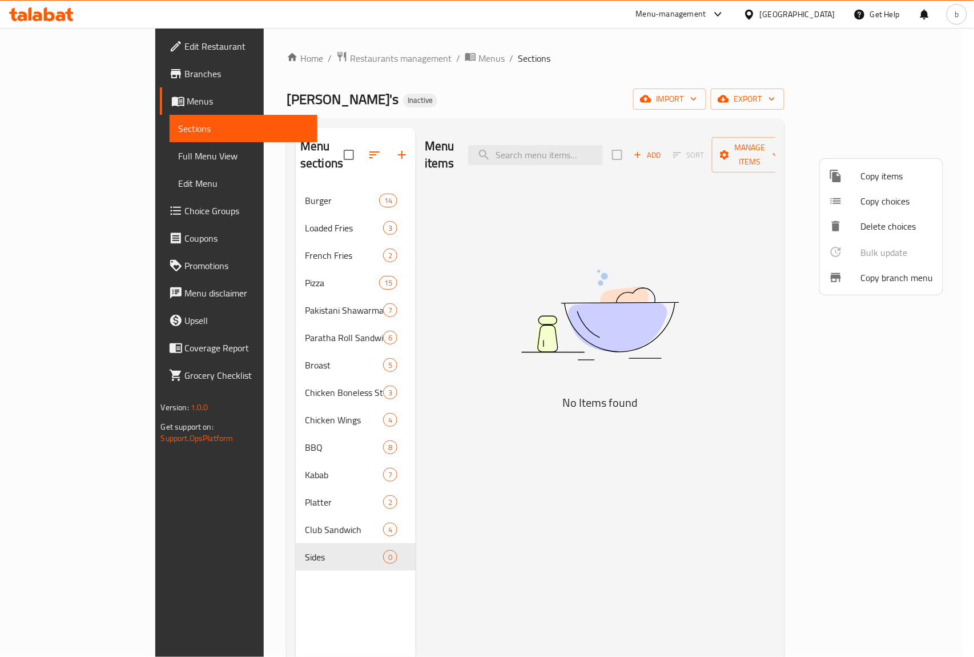
click at [745, 433] on div at bounding box center [487, 328] width 974 height 657
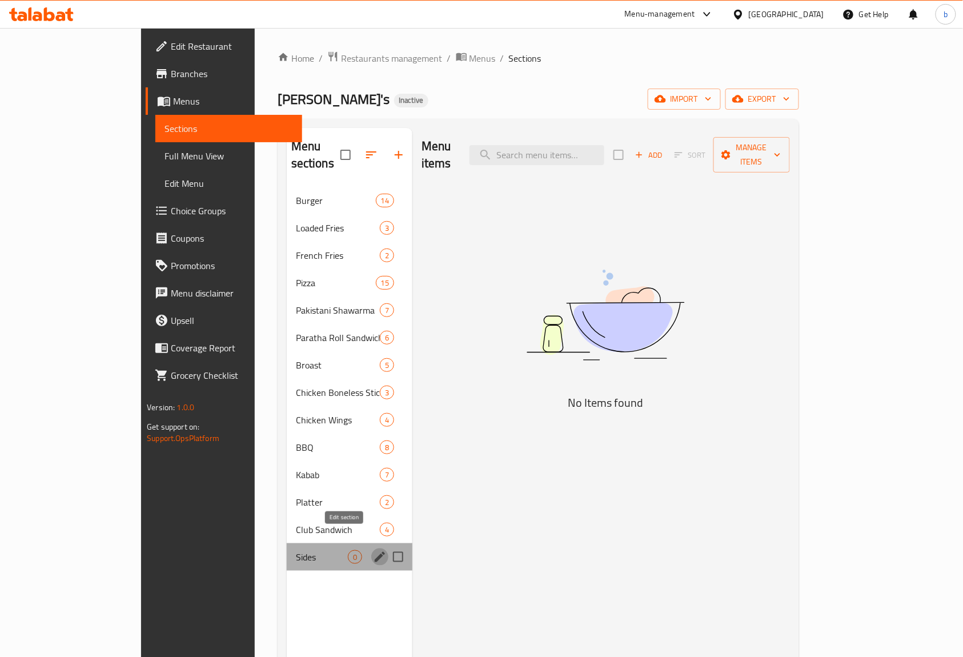
click at [375, 552] on icon "edit" at bounding box center [380, 557] width 10 height 10
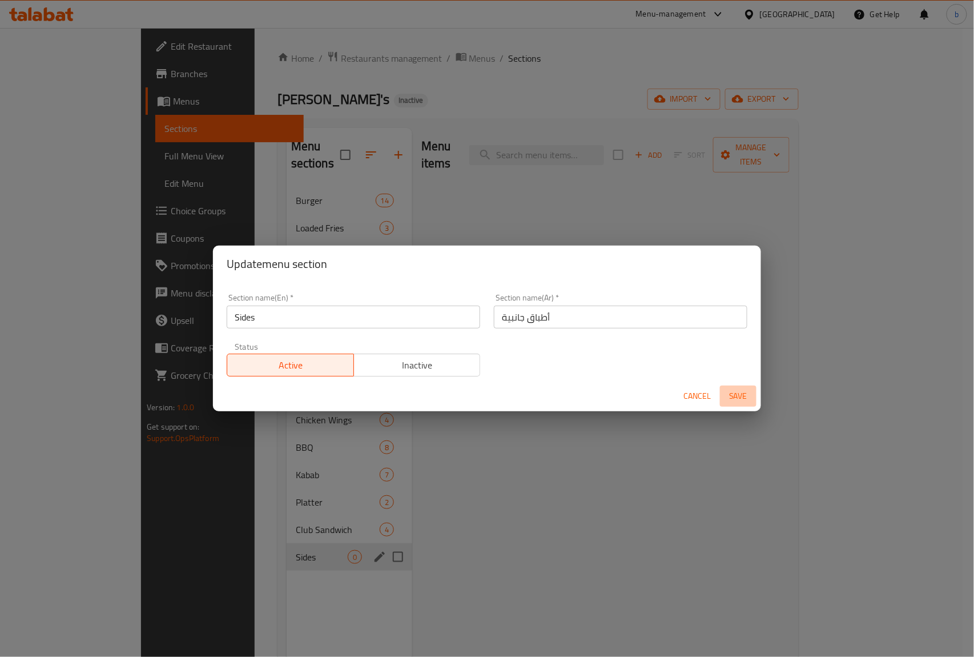
click at [752, 394] on span "Save" at bounding box center [738, 396] width 27 height 14
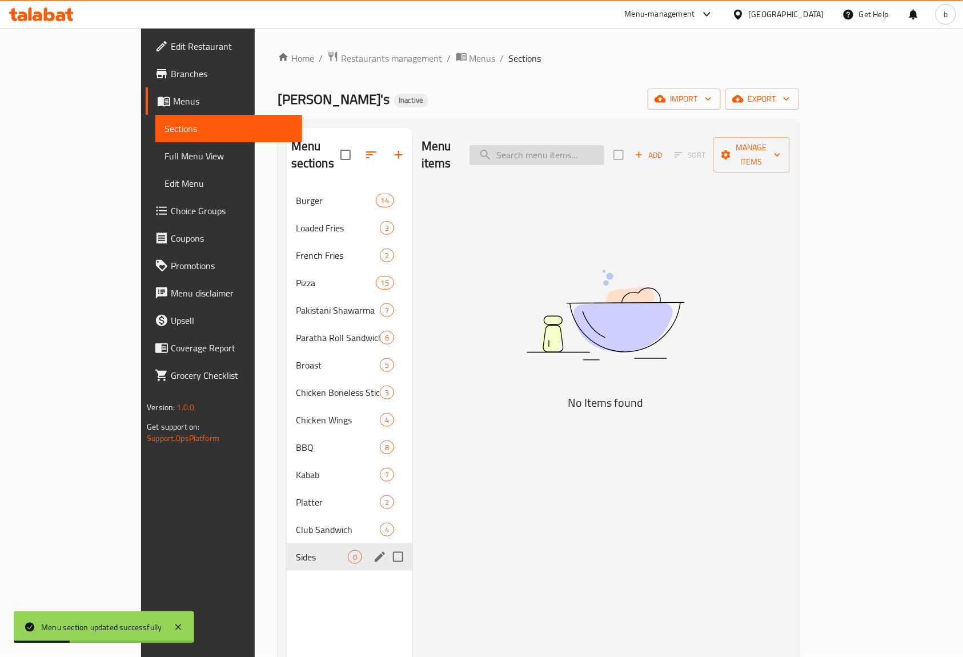
click at [568, 147] on input "search" at bounding box center [537, 155] width 135 height 20
click at [644, 150] on icon "button" at bounding box center [639, 155] width 10 height 10
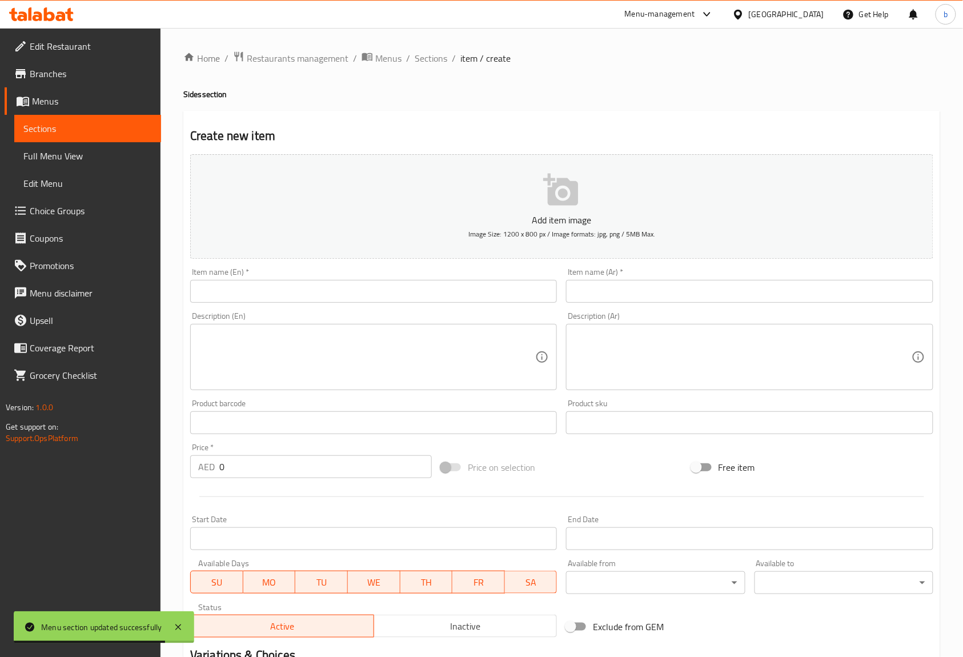
click at [238, 291] on input "text" at bounding box center [373, 291] width 367 height 23
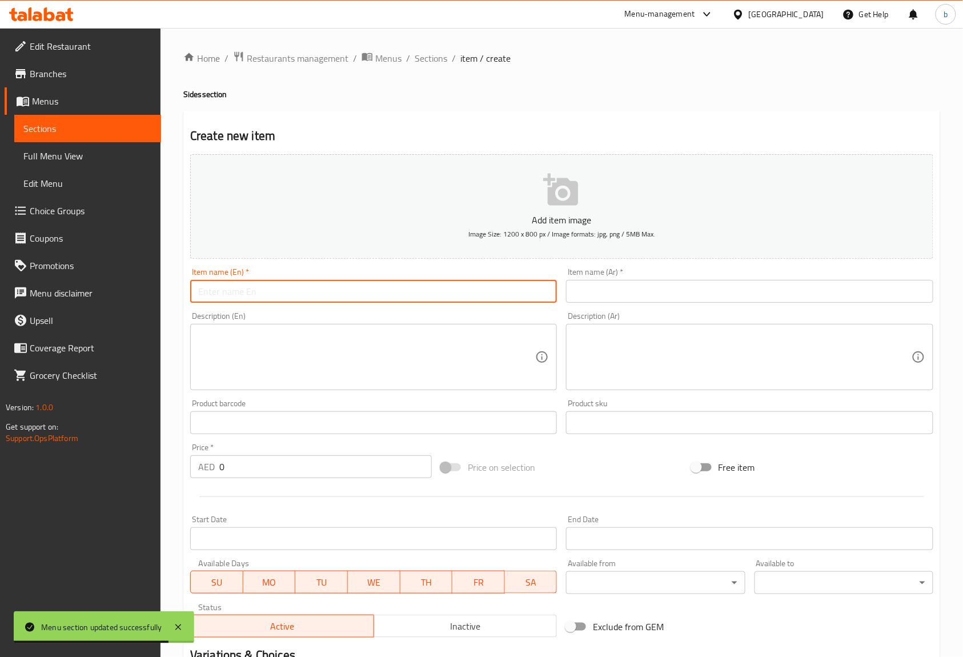
paste input "Russian Salad Bowl"
type input "Russian Salad Bowl"
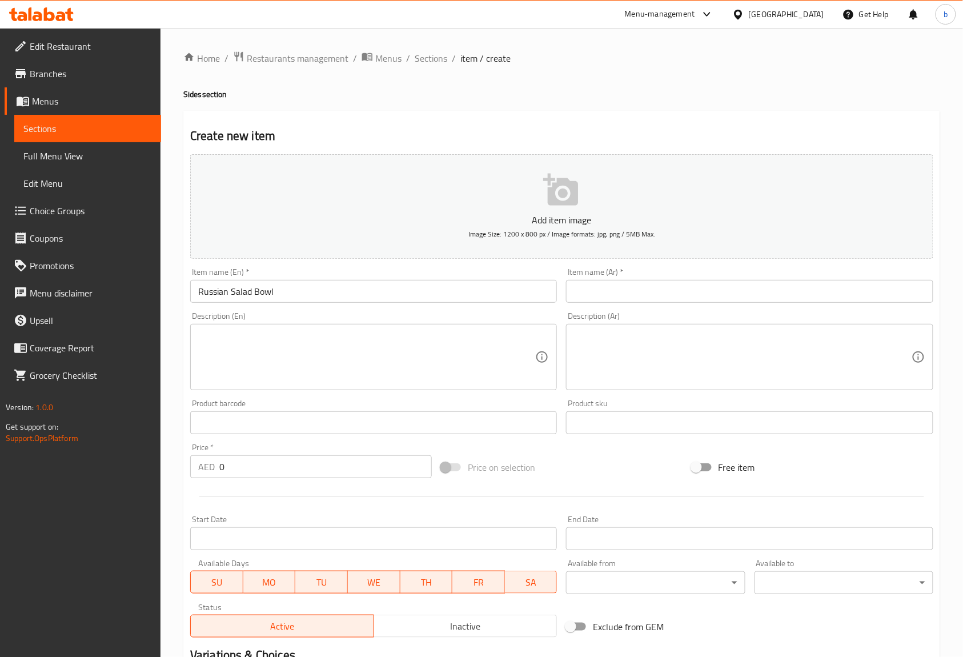
click at [620, 298] on input "text" at bounding box center [749, 291] width 367 height 23
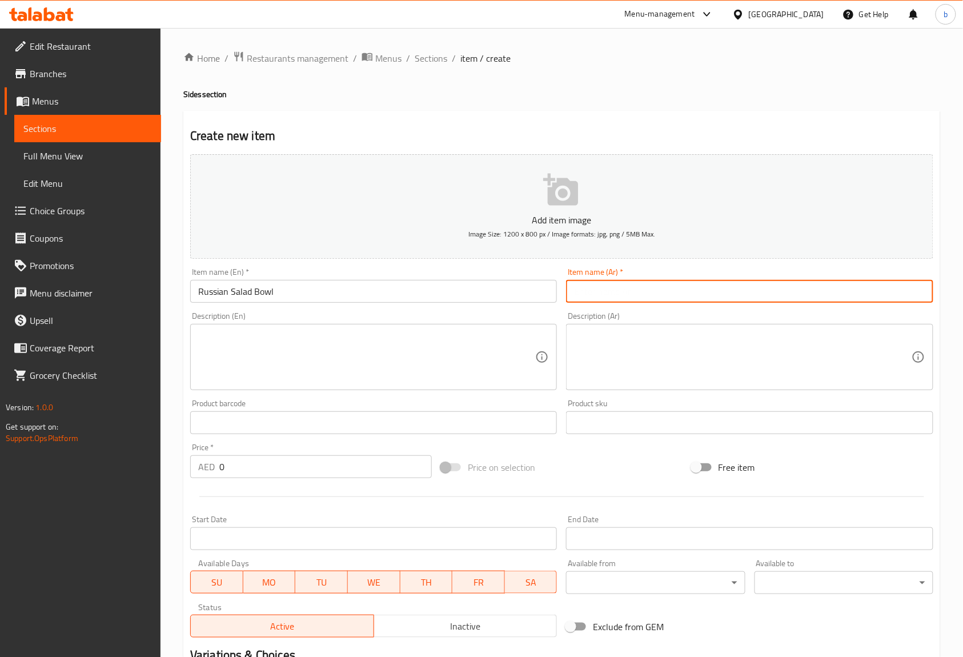
paste input "سلطة روسية في وعاء"
type input "سلطة روسية في وعاء"
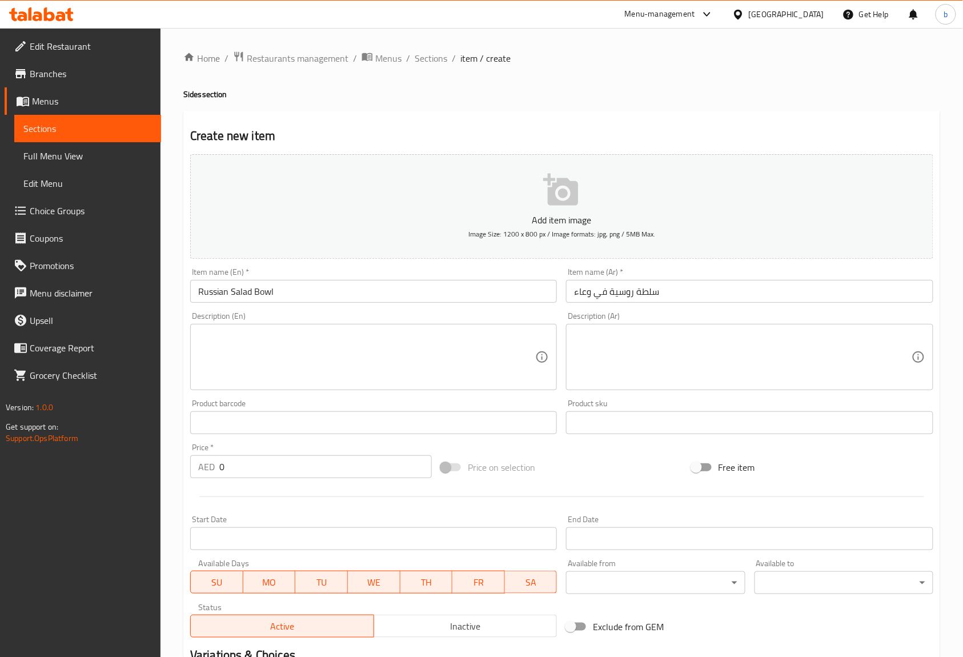
click at [323, 354] on textarea at bounding box center [366, 357] width 337 height 54
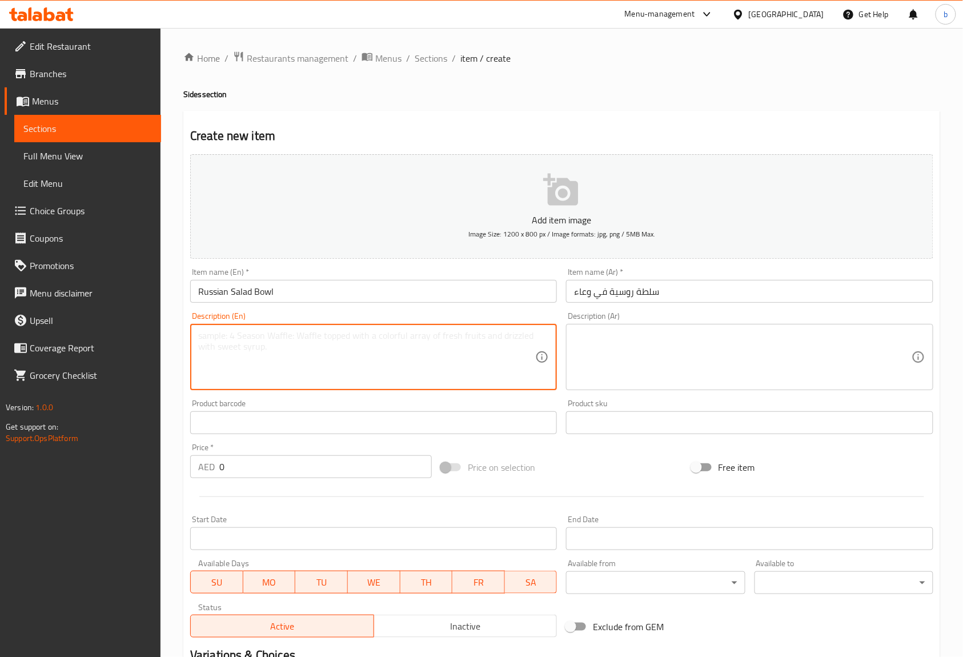
paste textarea "A creamy mix of vegetables, fruits, and mayonnaise."
type textarea "A creamy mix of vegetables, fruits, and mayonnaise."
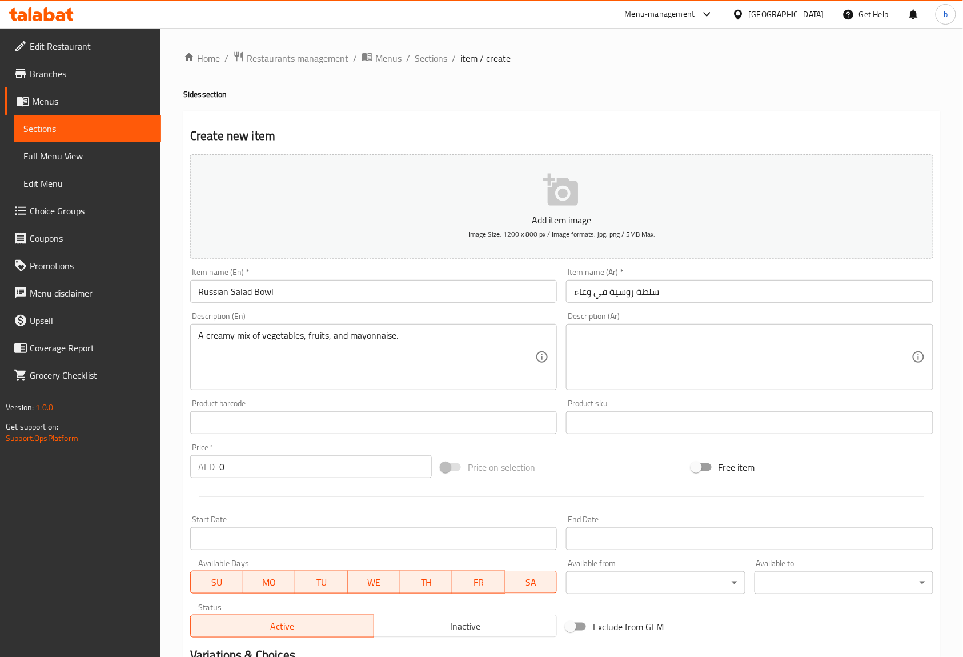
click at [608, 370] on textarea at bounding box center [742, 357] width 337 height 54
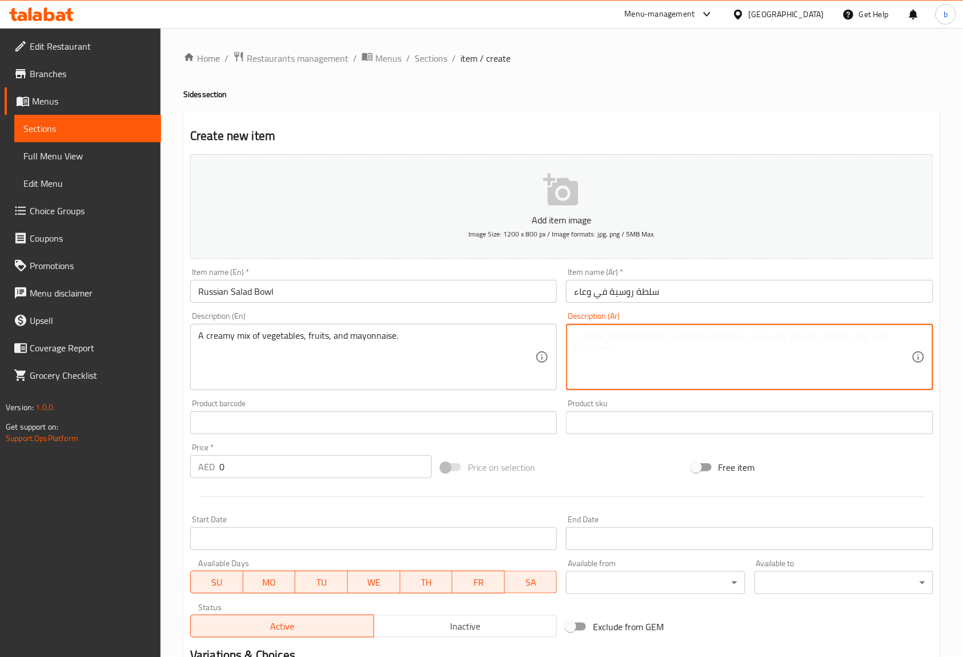
paste textarea "مزيج كريمي من الخضار والفواكه والمايونيز."
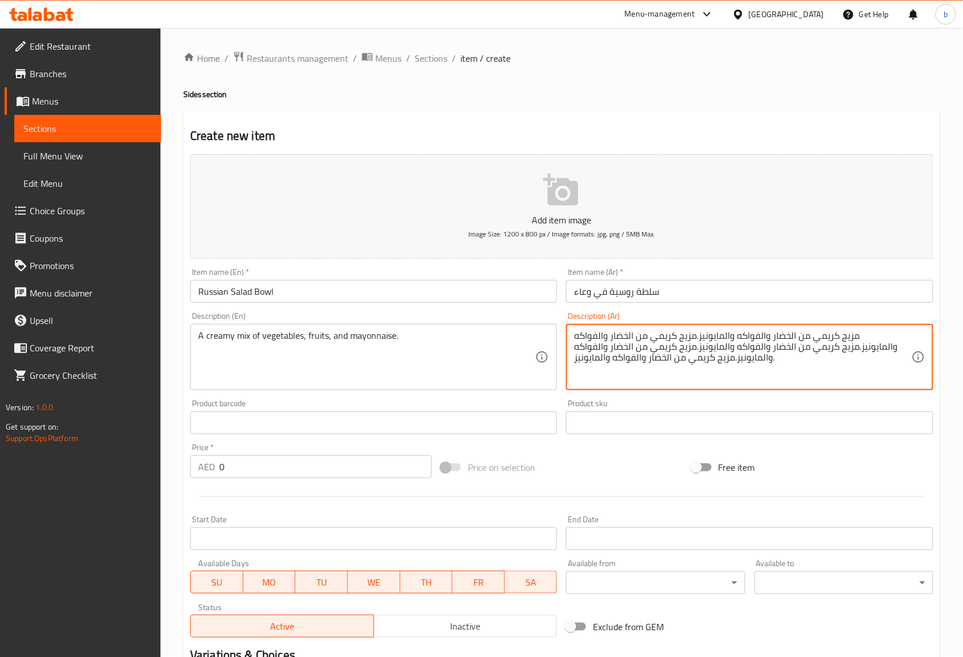
paste textarea "مزيج كريمي من الخضار والفواكه والمايونيز."
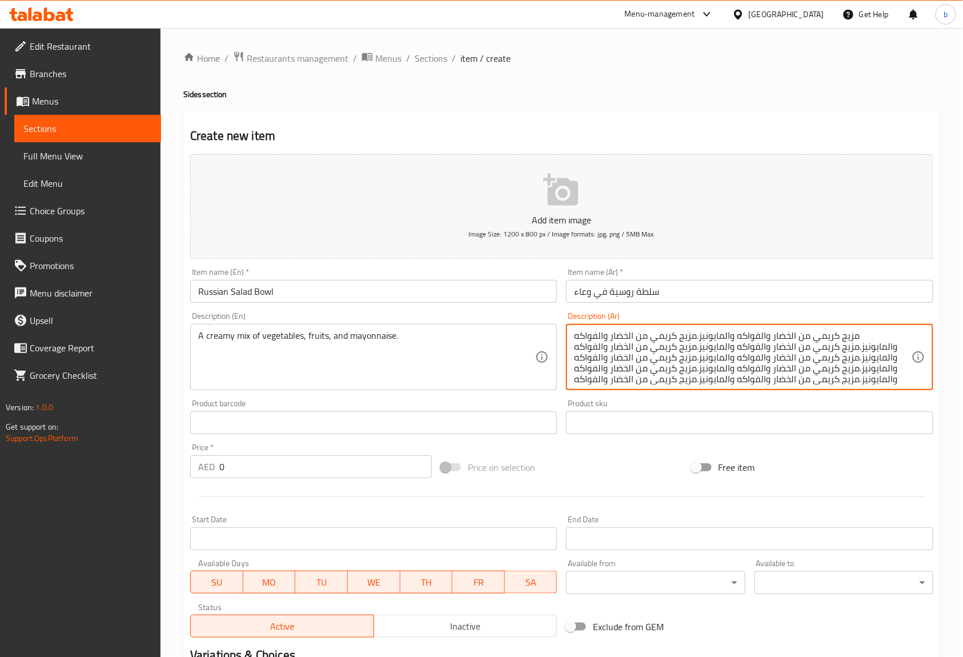
paste
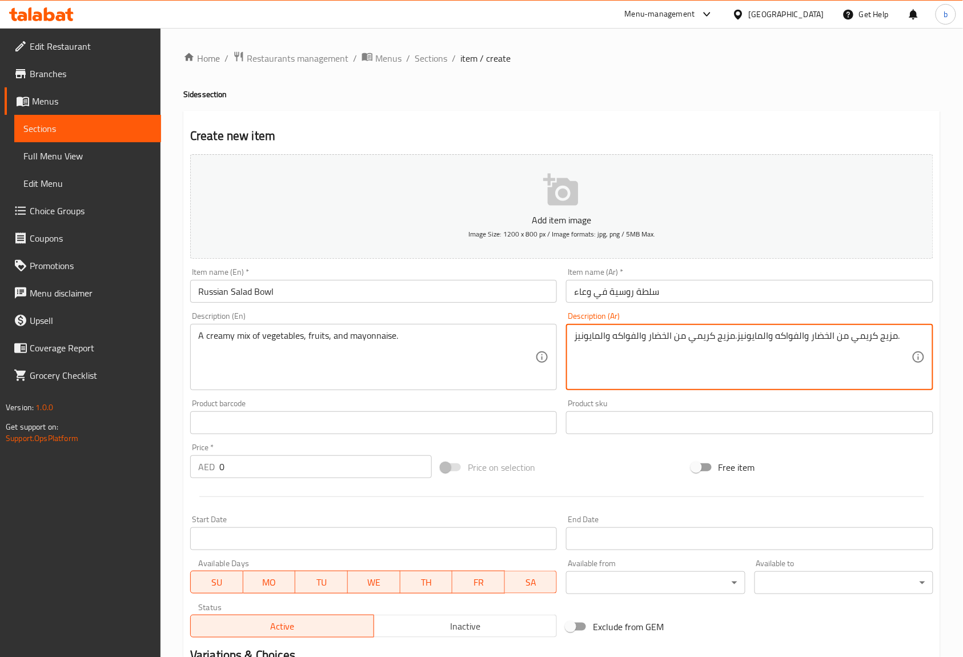
type textarea "مزيج كريمي من الخضار والفواكه والمايونيز."
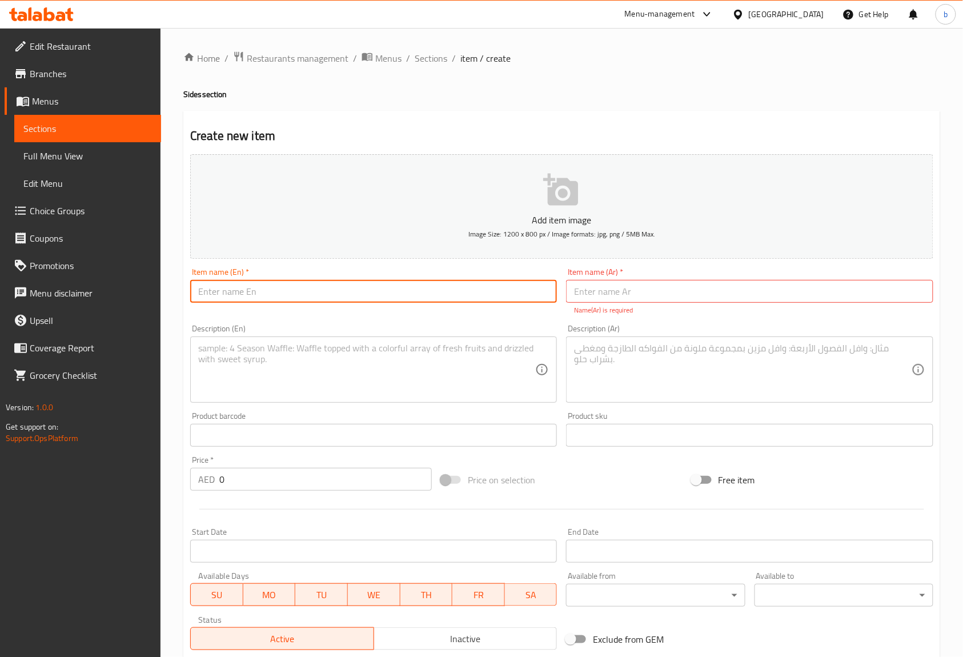
type input "Russian Salad Bowl"
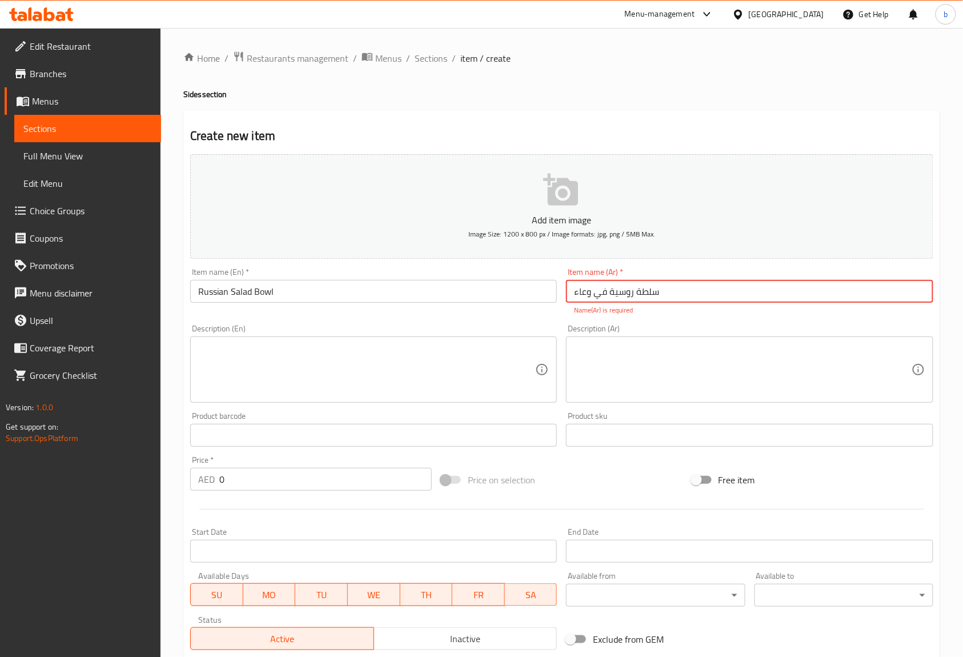
type input "سلطة روسية في وعاء"
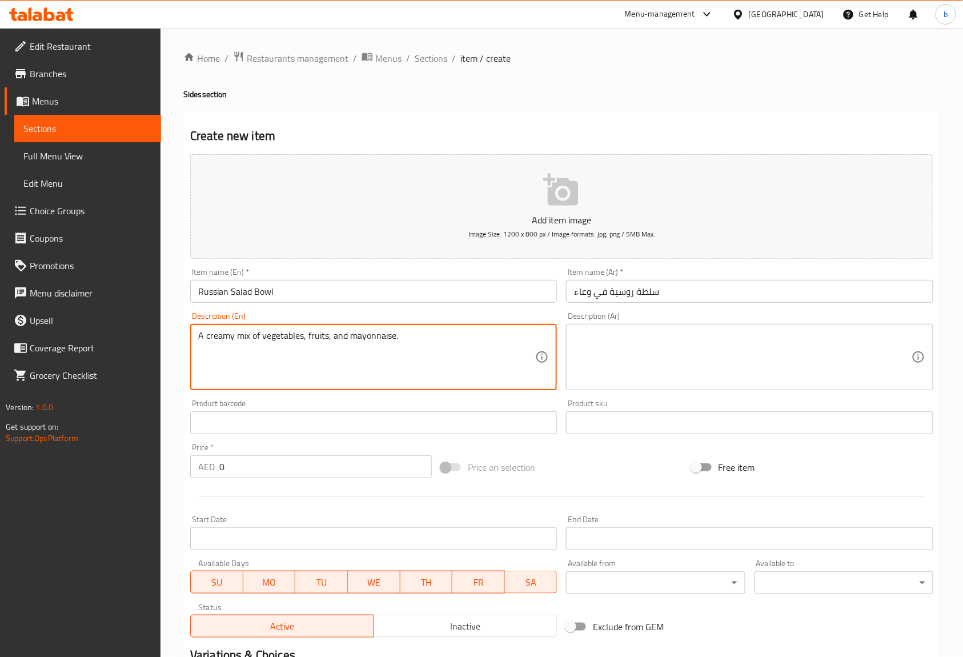
type textarea "A creamy mix of vegetables, fruits, and mayonnaise."
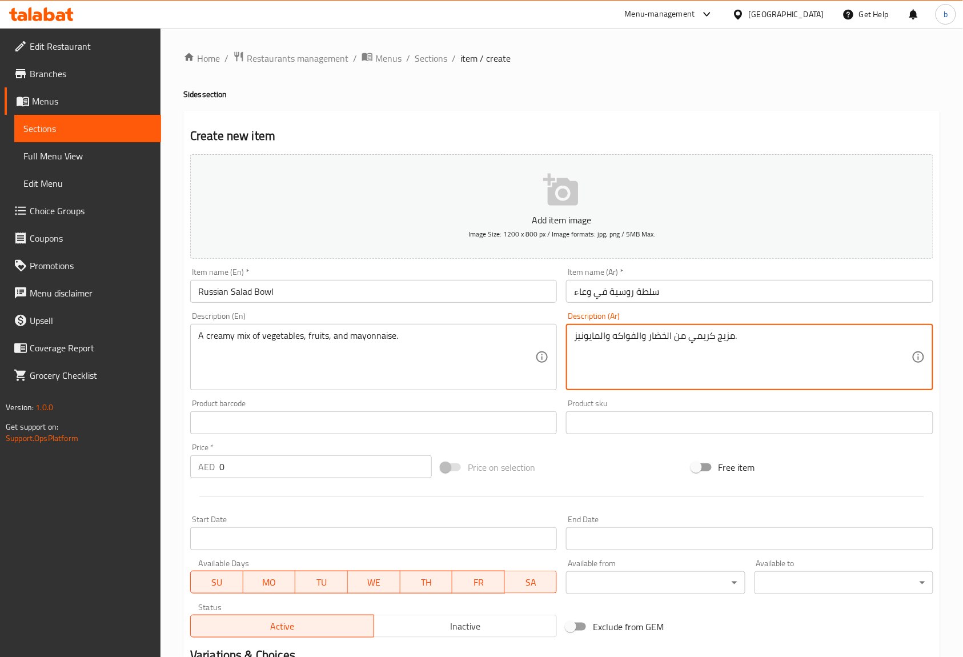
type textarea "مزيج كريمي من الخضار والفواكه والمايونيز."
click at [334, 468] on input "0" at bounding box center [325, 466] width 212 height 23
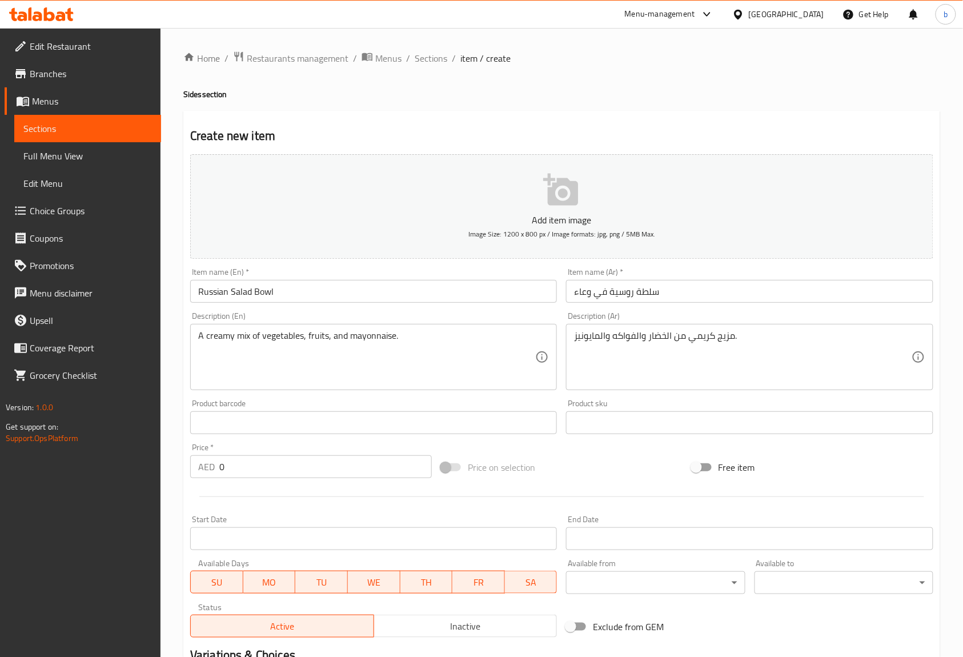
click at [273, 471] on input "0" at bounding box center [325, 466] width 212 height 23
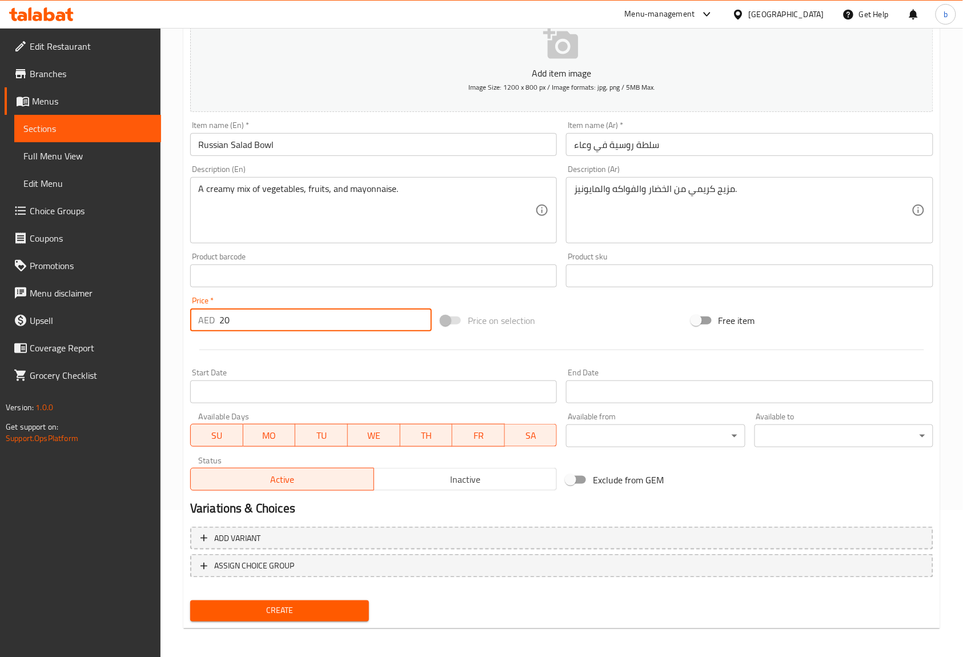
scroll to position [149, 0]
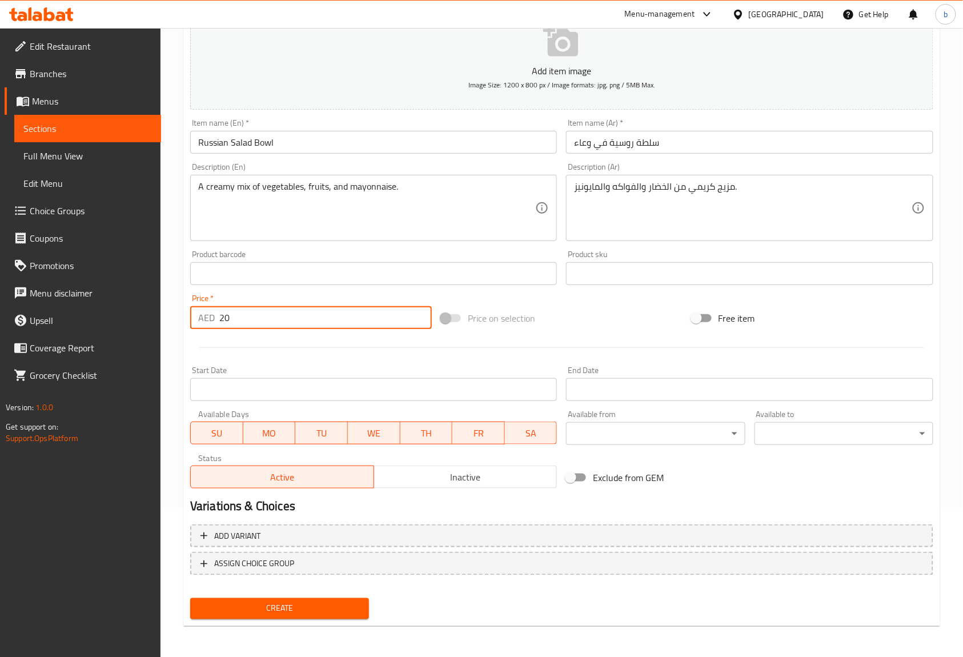
type input "20"
click at [296, 608] on span "Create" at bounding box center [279, 608] width 161 height 14
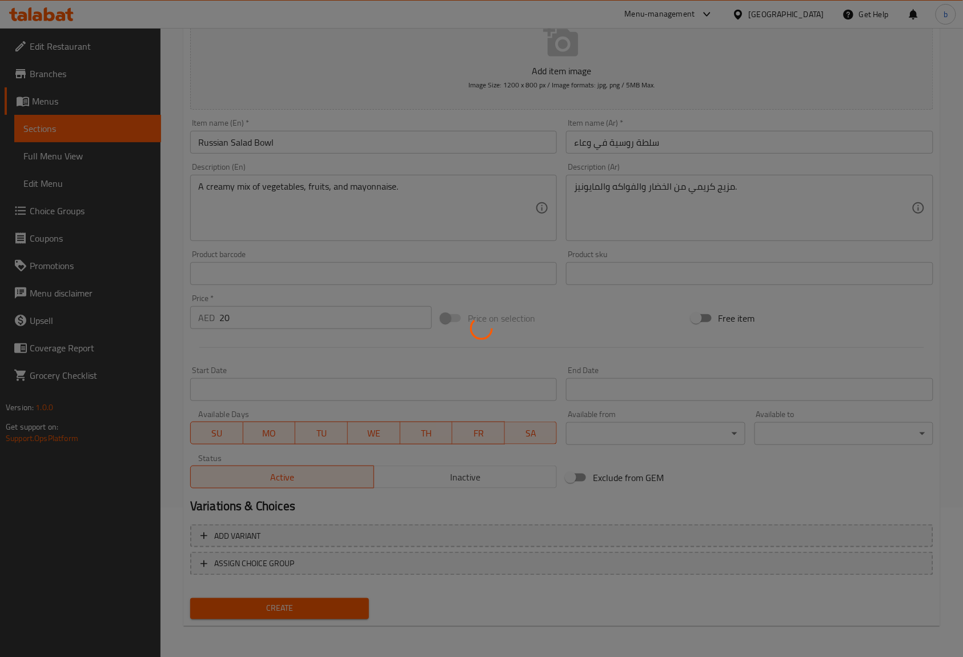
type input "0"
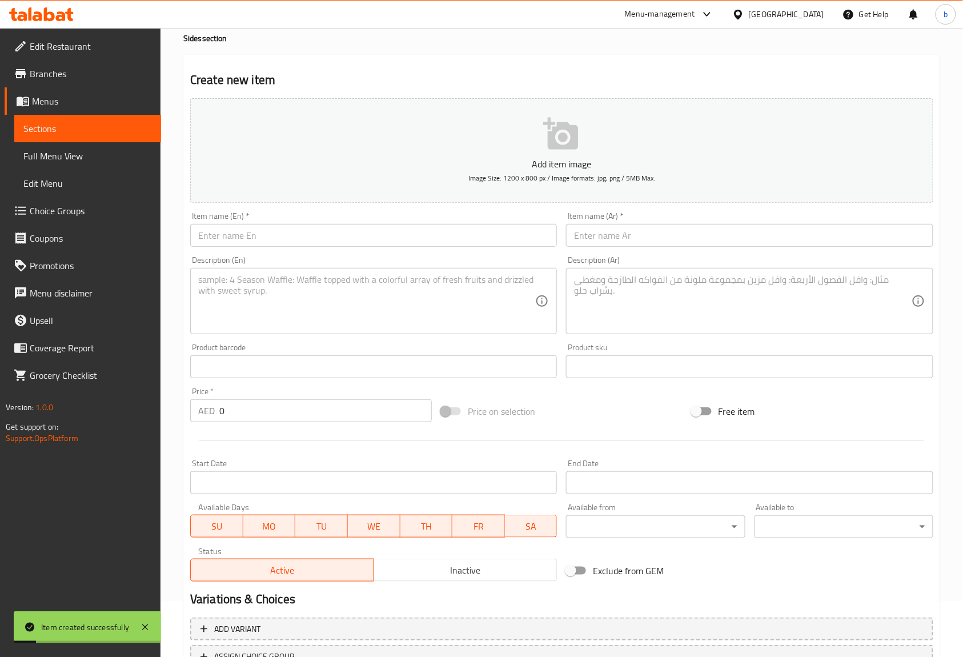
scroll to position [0, 0]
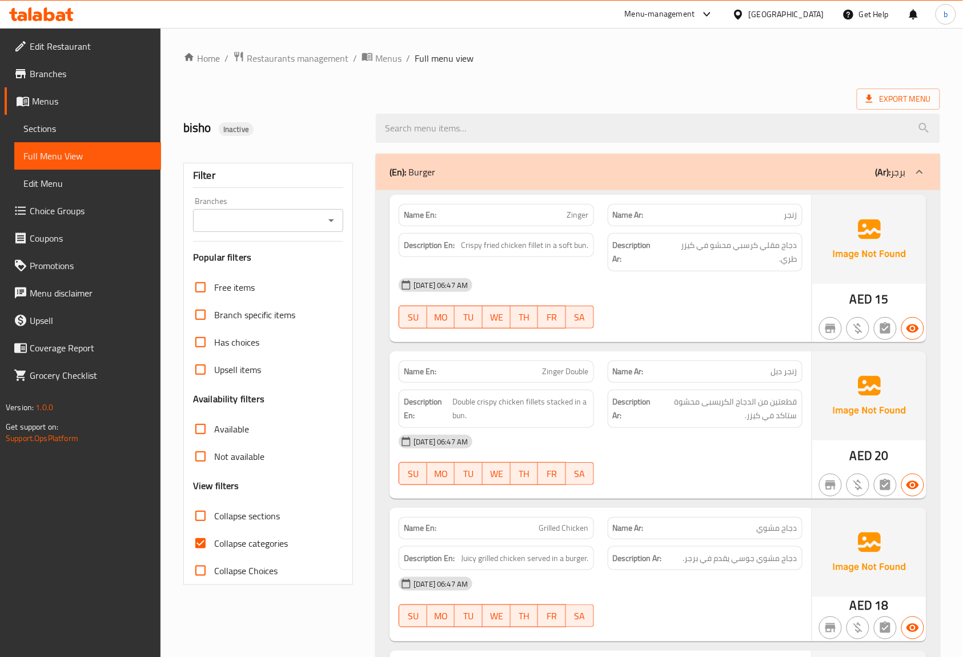
click at [195, 542] on input "Collapse categories" at bounding box center [200, 543] width 27 height 27
checkbox input "false"
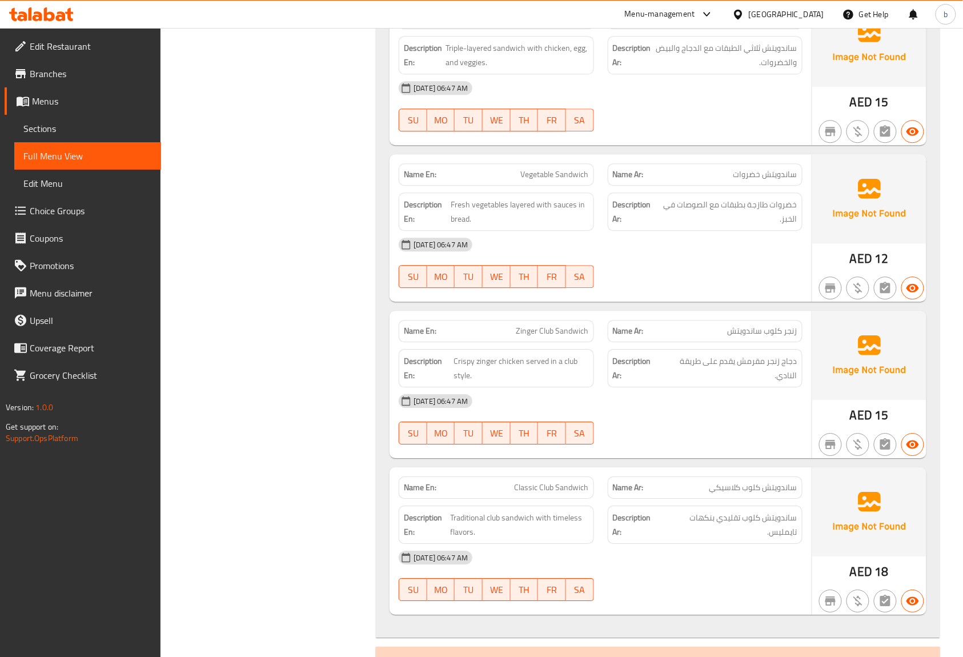
scroll to position [15594, 0]
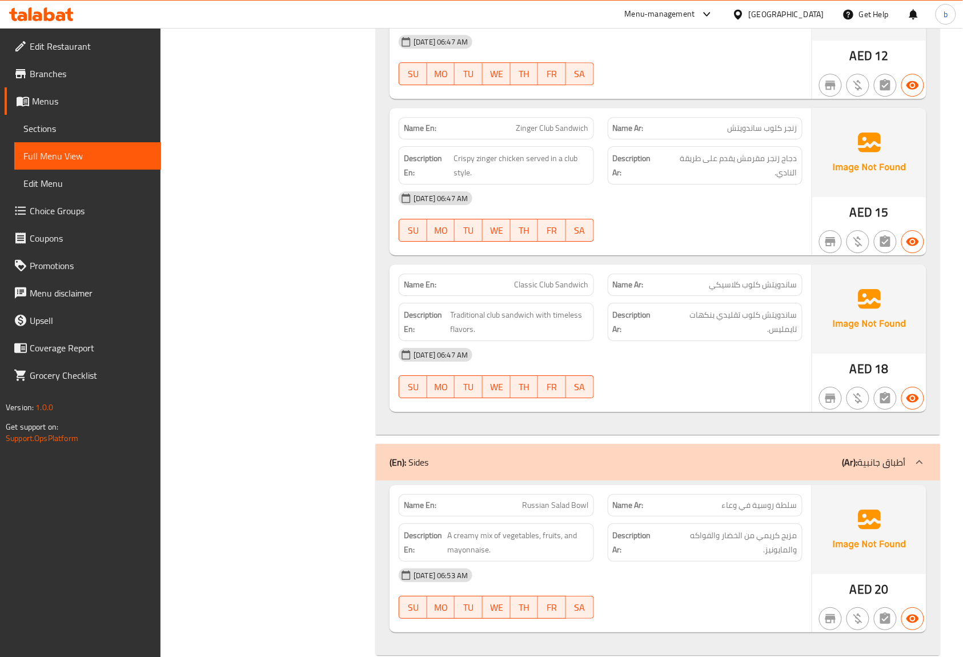
click at [61, 131] on span "Sections" at bounding box center [87, 129] width 129 height 14
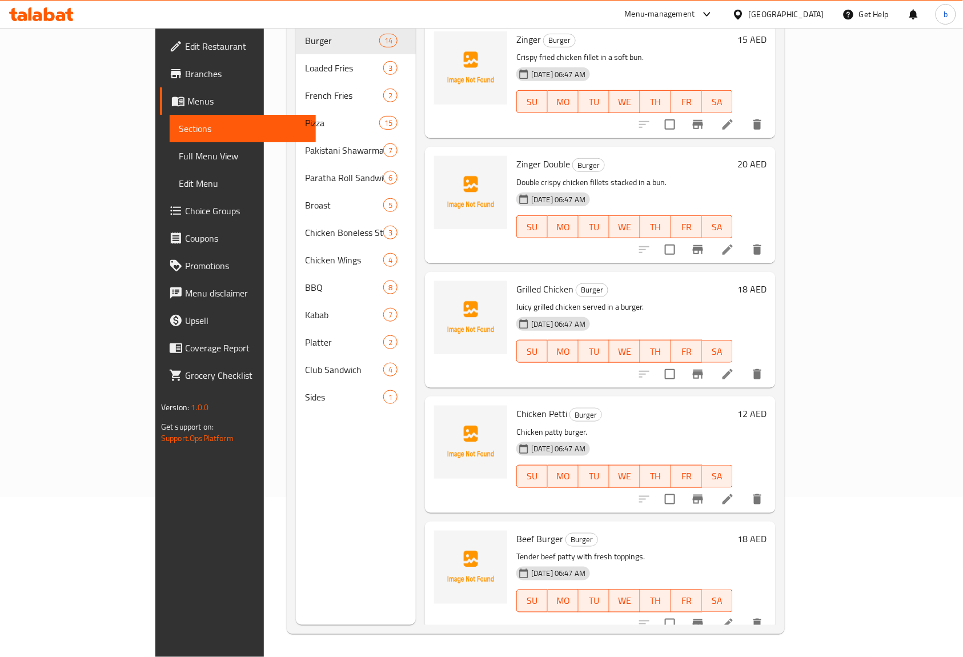
scroll to position [161, 0]
click at [179, 149] on span "Full Menu View" at bounding box center [243, 156] width 129 height 14
